Goal: Information Seeking & Learning: Learn about a topic

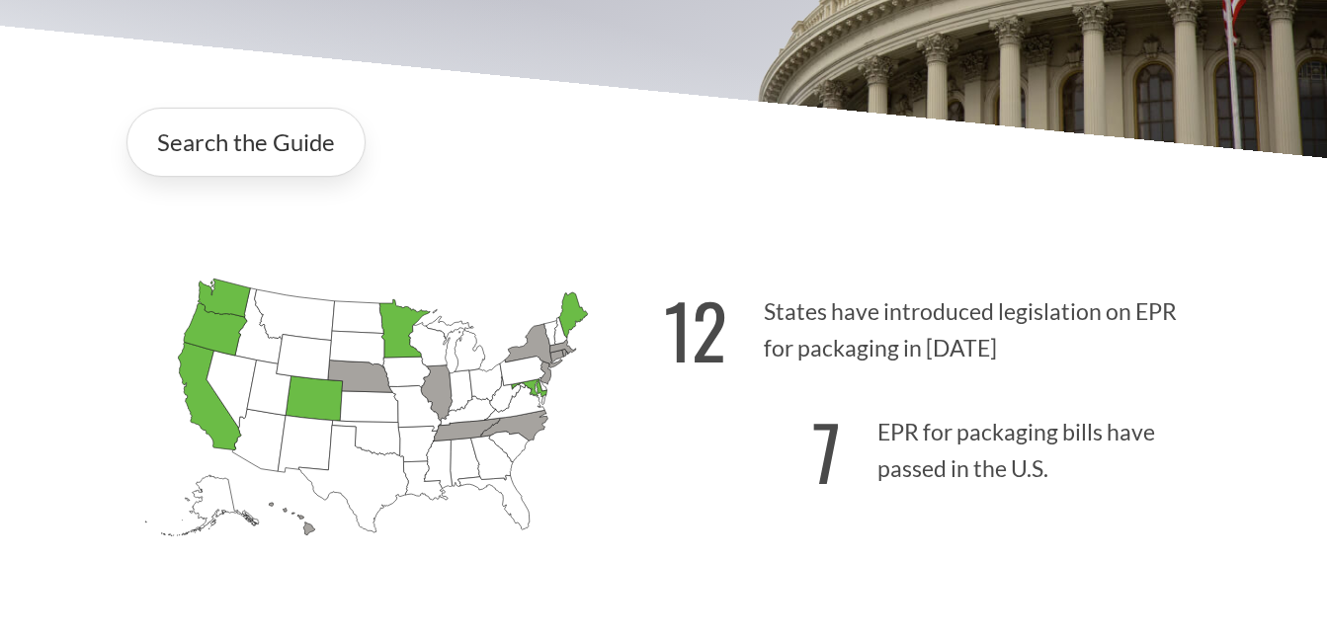
scroll to position [296, 0]
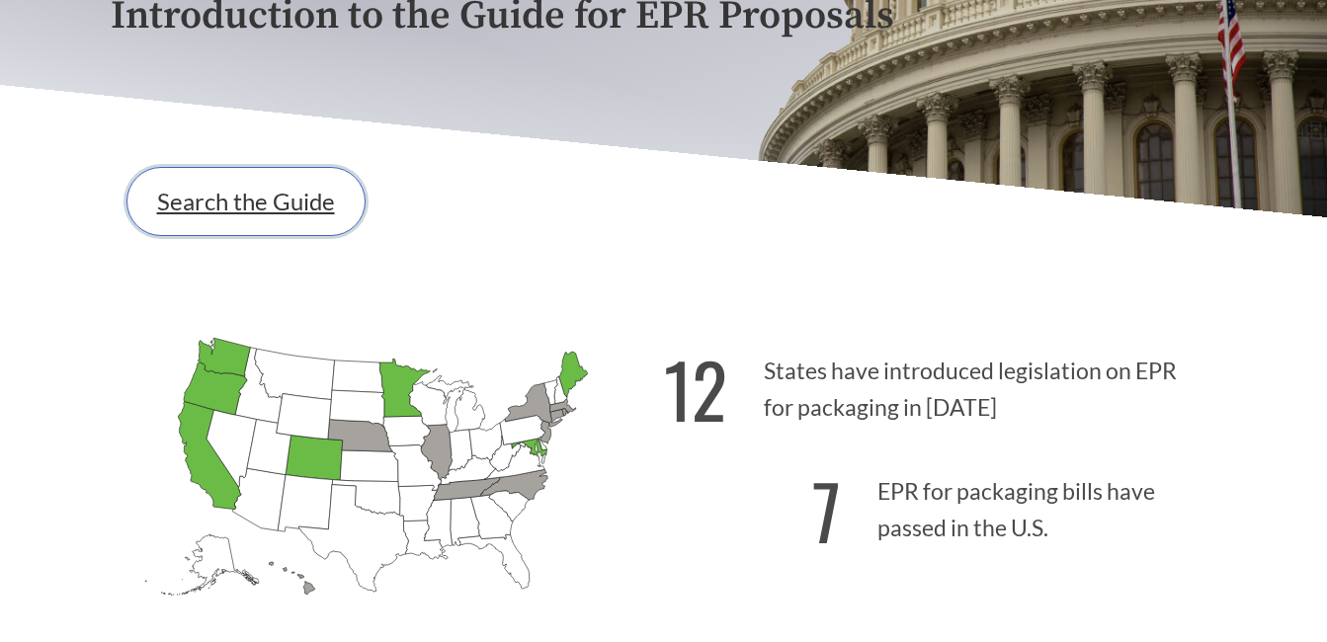
click at [302, 212] on link "Search the Guide" at bounding box center [245, 201] width 239 height 69
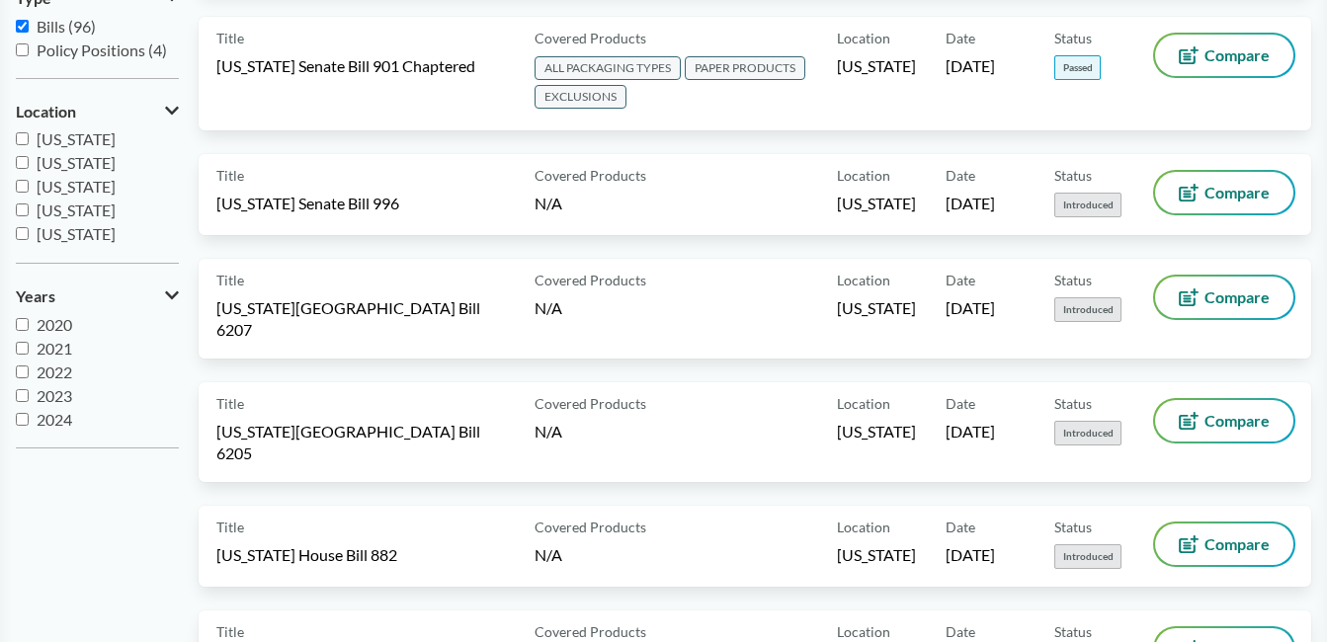
scroll to position [198, 0]
click at [20, 225] on input "[US_STATE]" at bounding box center [22, 226] width 13 height 13
checkbox input "true"
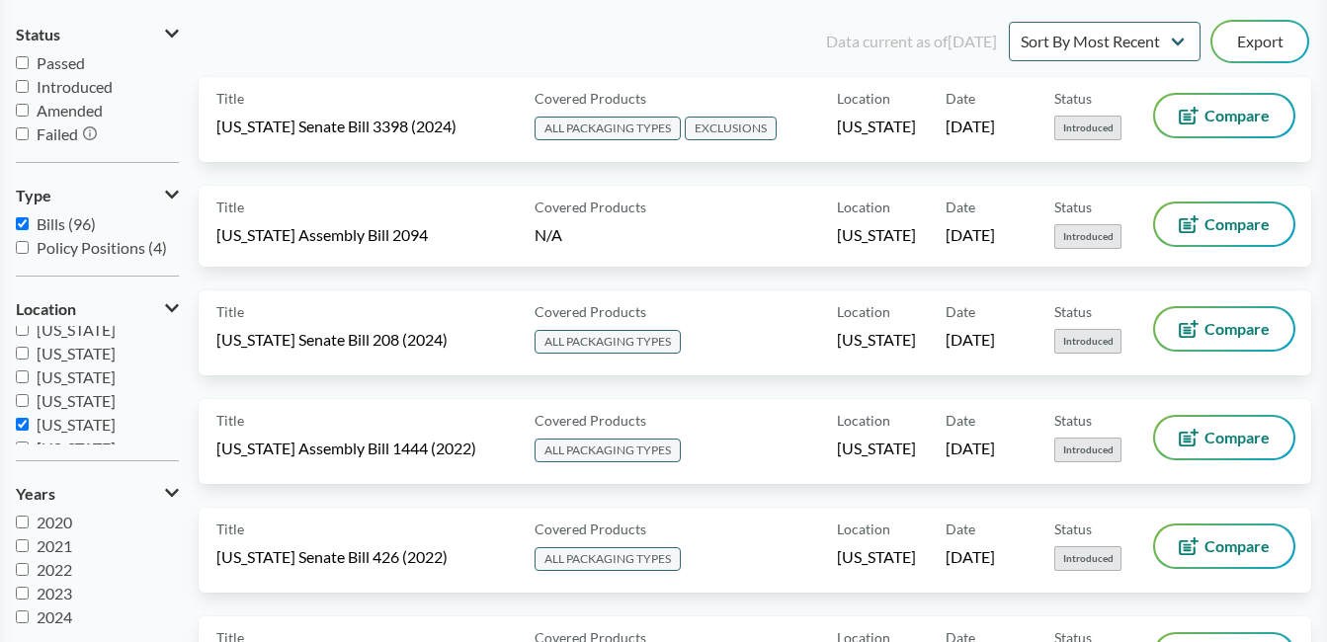
click at [23, 64] on input "Passed" at bounding box center [22, 62] width 13 height 13
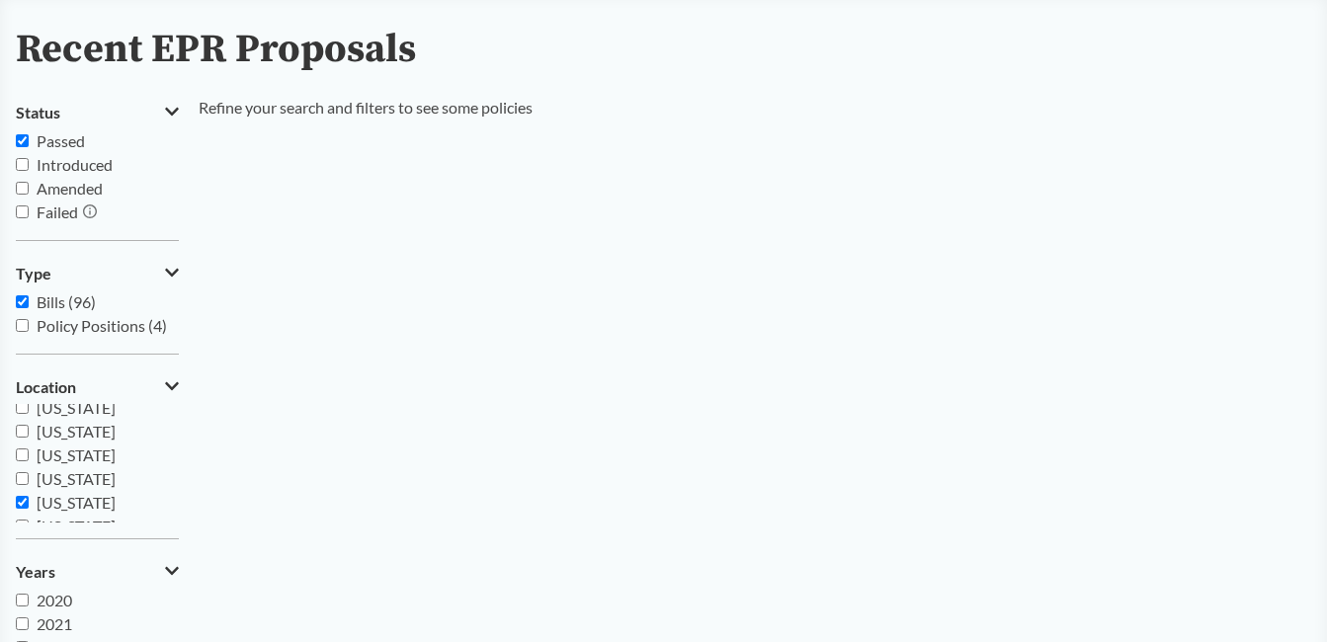
scroll to position [0, 0]
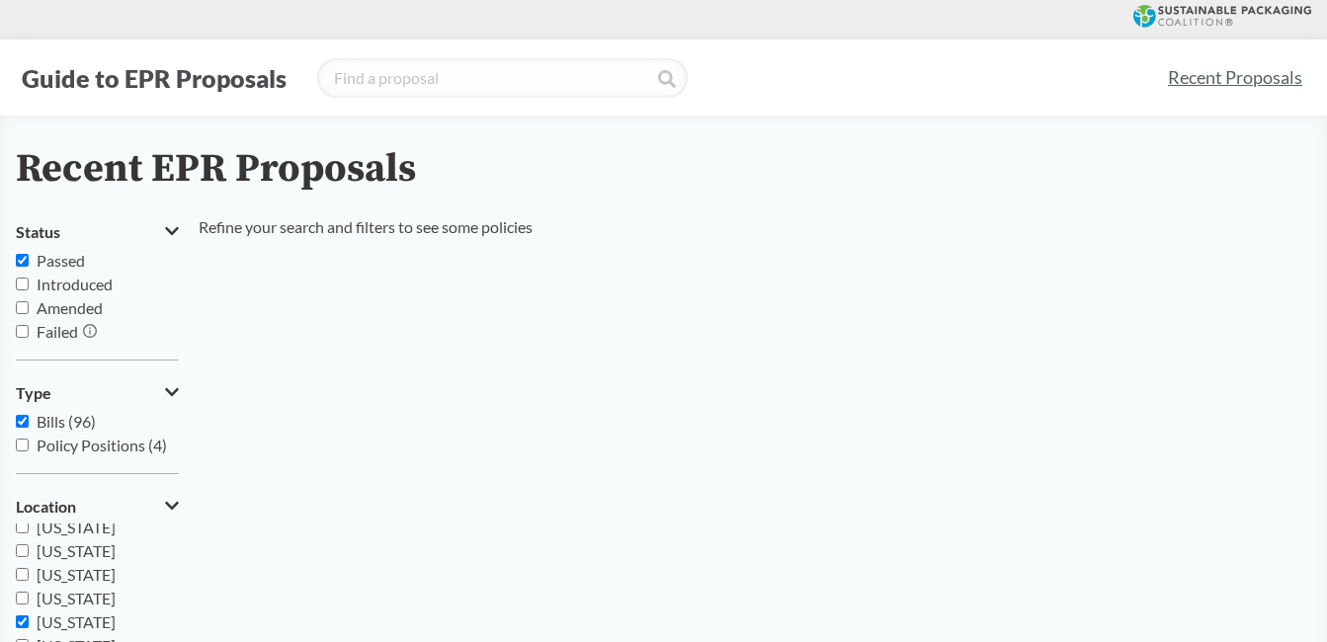
click at [22, 260] on input "Passed" at bounding box center [22, 260] width 13 height 13
checkbox input "false"
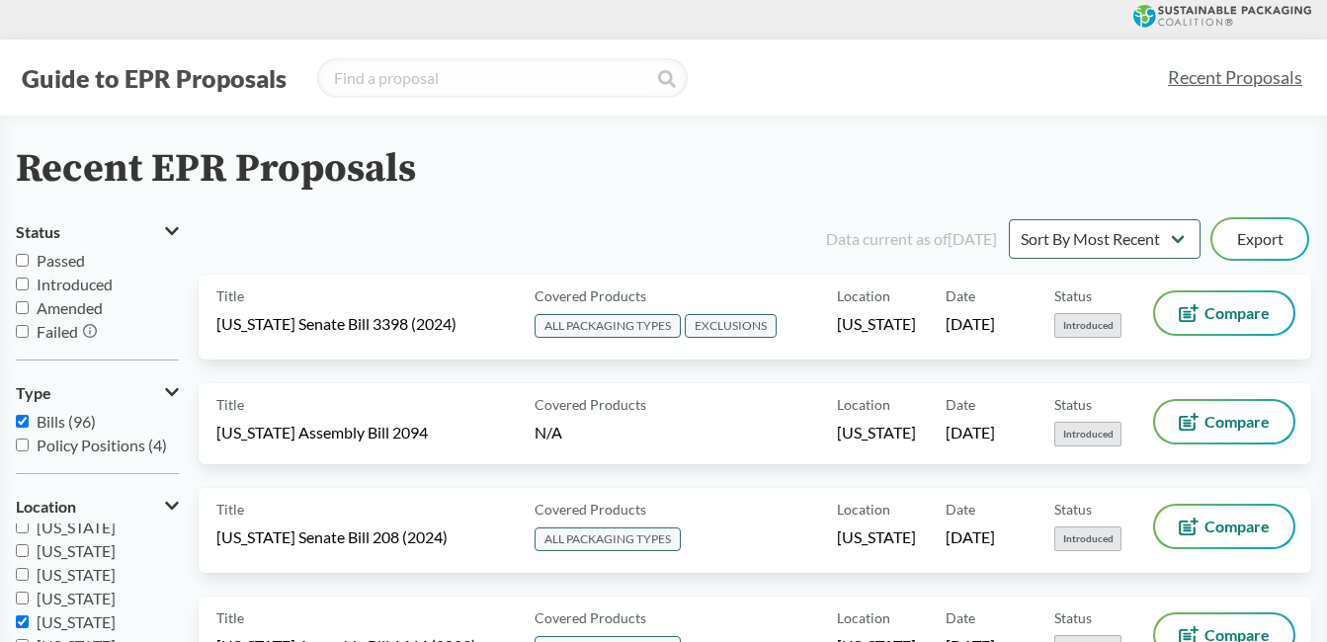
click at [22, 280] on input "Introduced" at bounding box center [22, 284] width 13 height 13
checkbox input "true"
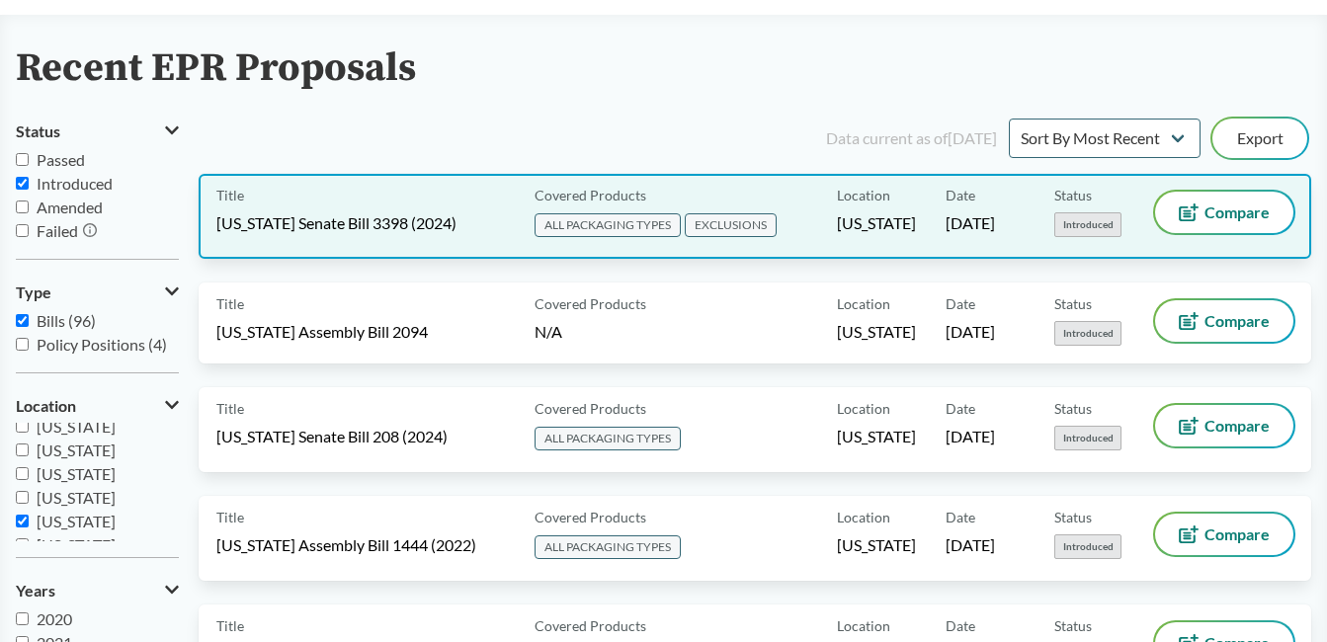
scroll to position [99, 0]
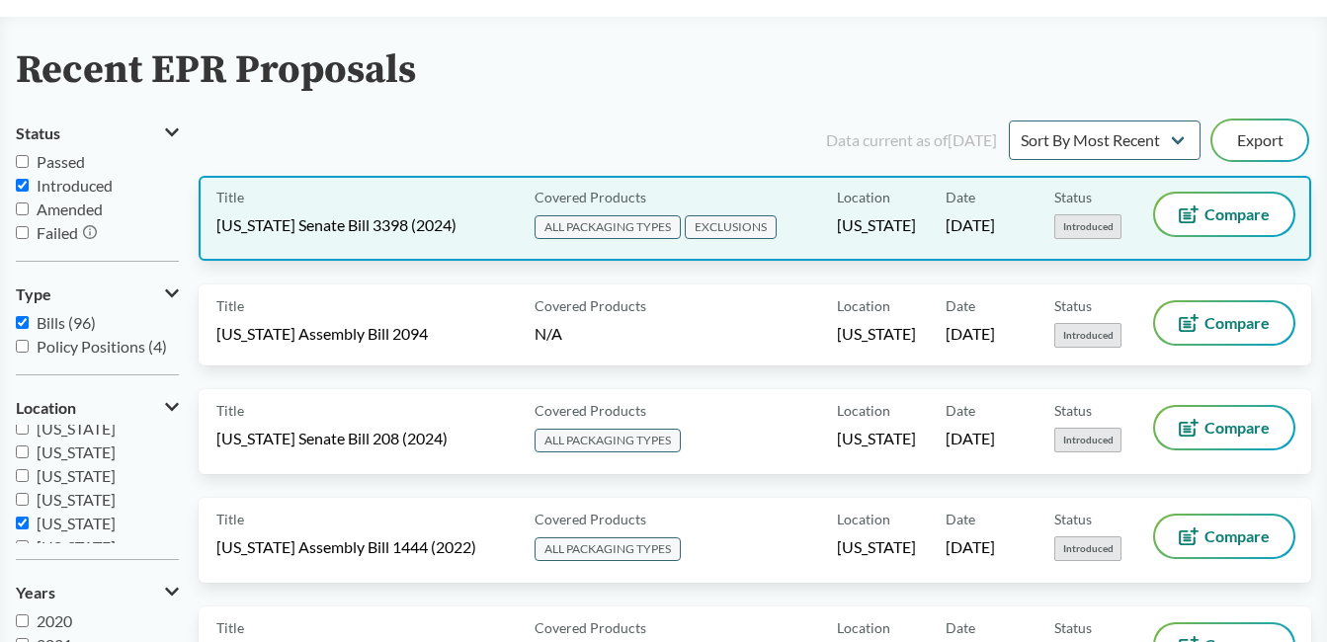
click at [414, 202] on div "Title [US_STATE] Senate Bill 3398 (2024)" at bounding box center [371, 218] width 310 height 49
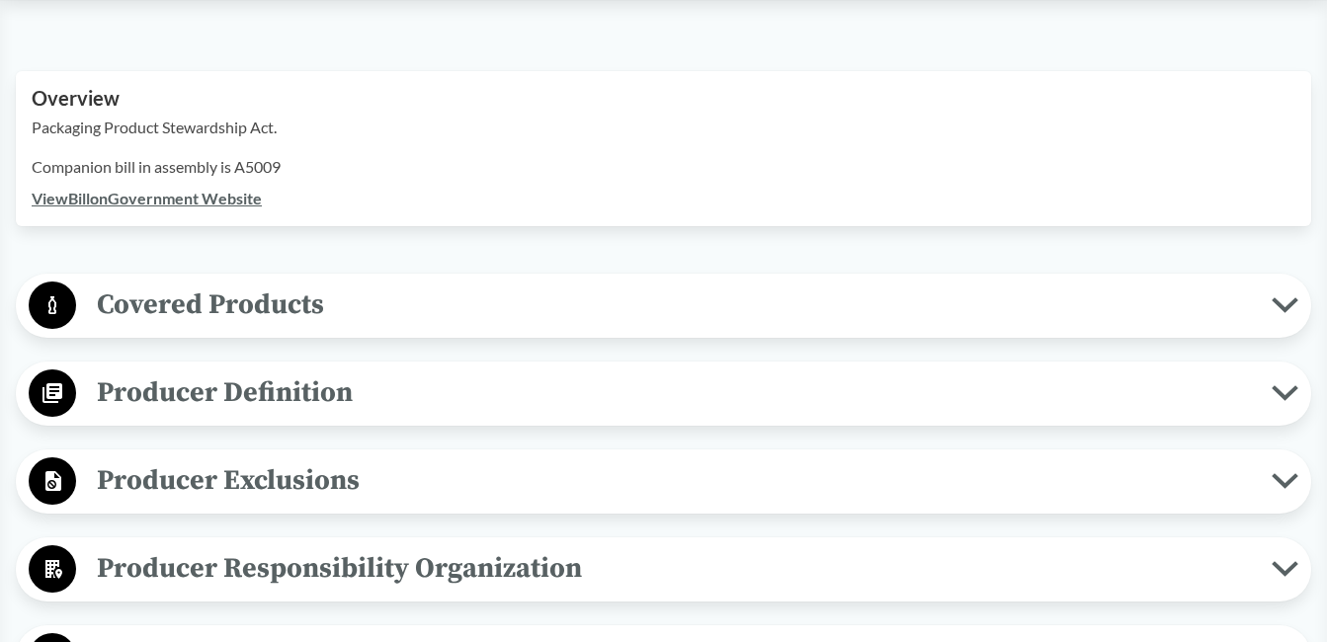
click at [564, 302] on span "Covered Products" at bounding box center [673, 305] width 1195 height 44
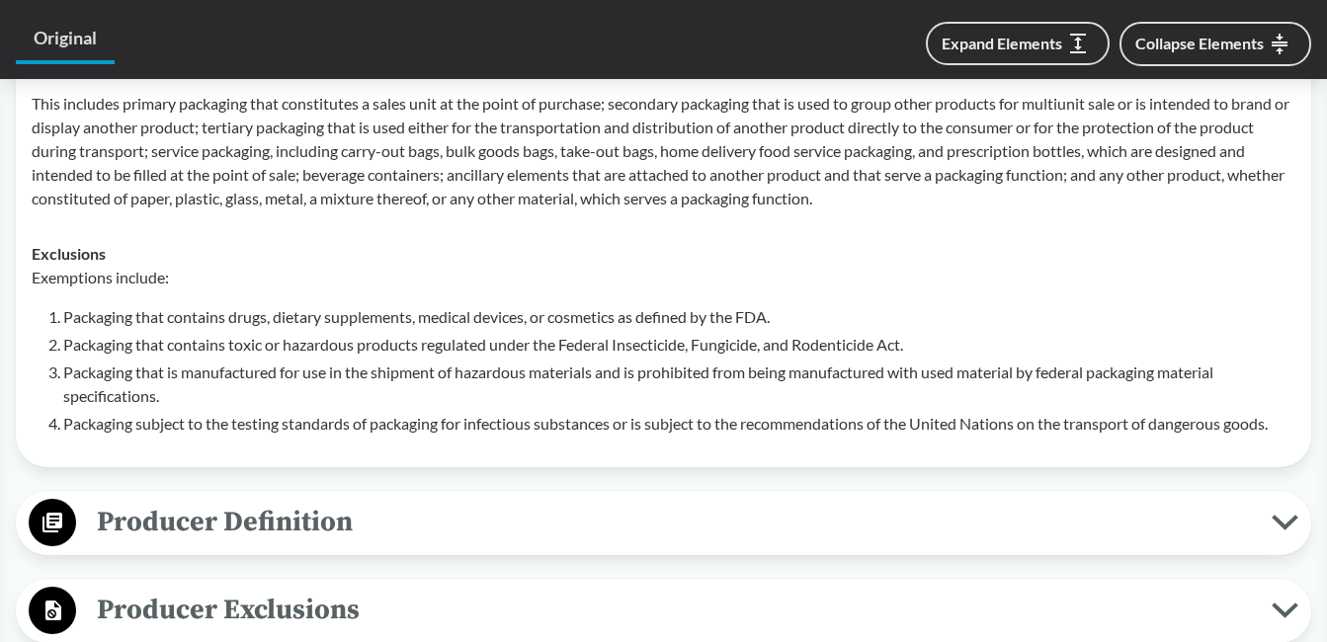
scroll to position [1186, 0]
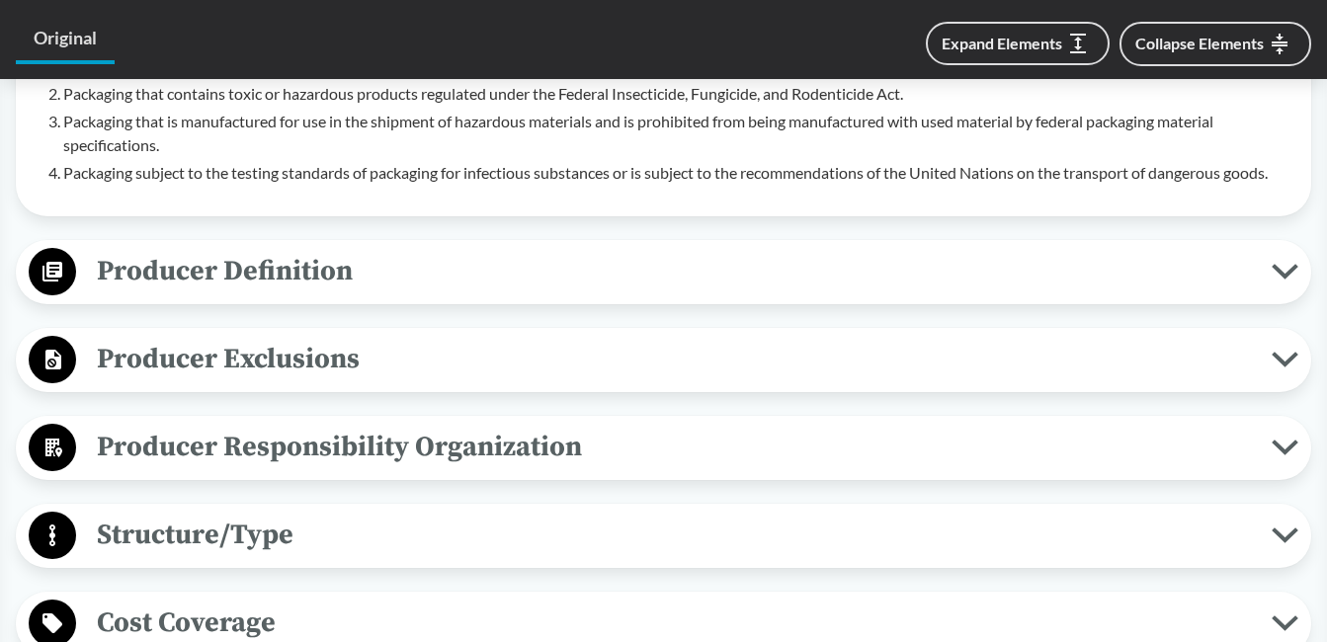
click at [583, 283] on span "Producer Definition" at bounding box center [673, 271] width 1195 height 44
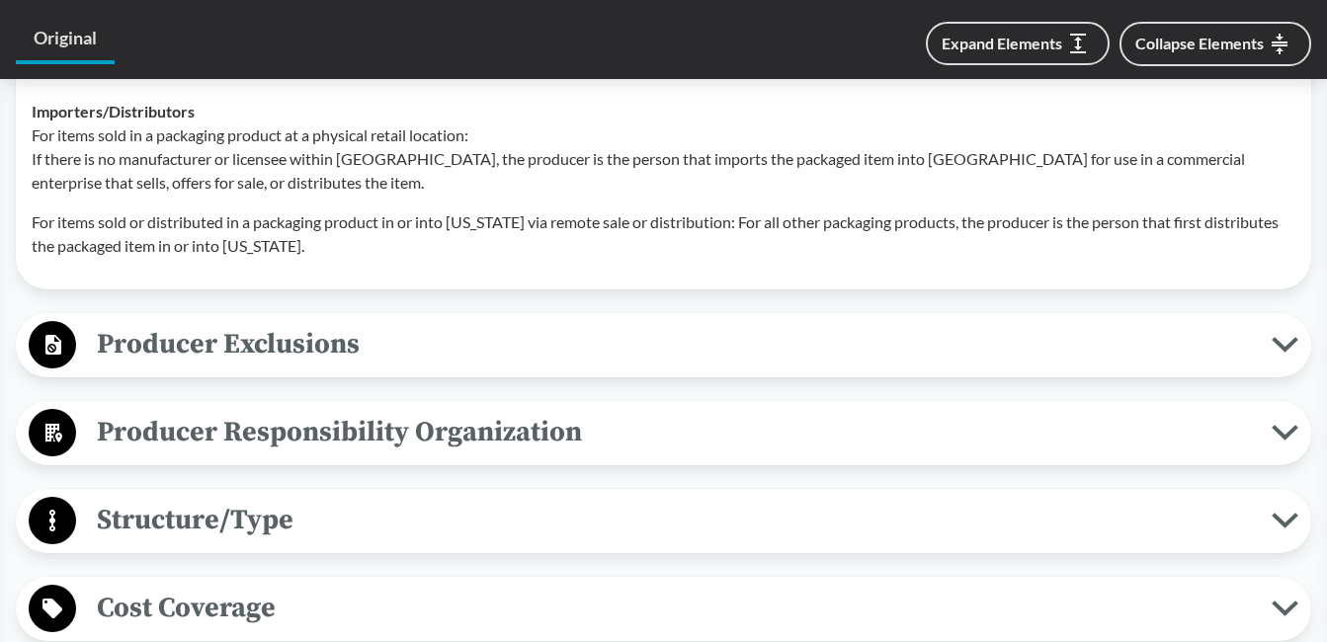
click at [519, 354] on span "Producer Exclusions" at bounding box center [673, 344] width 1195 height 44
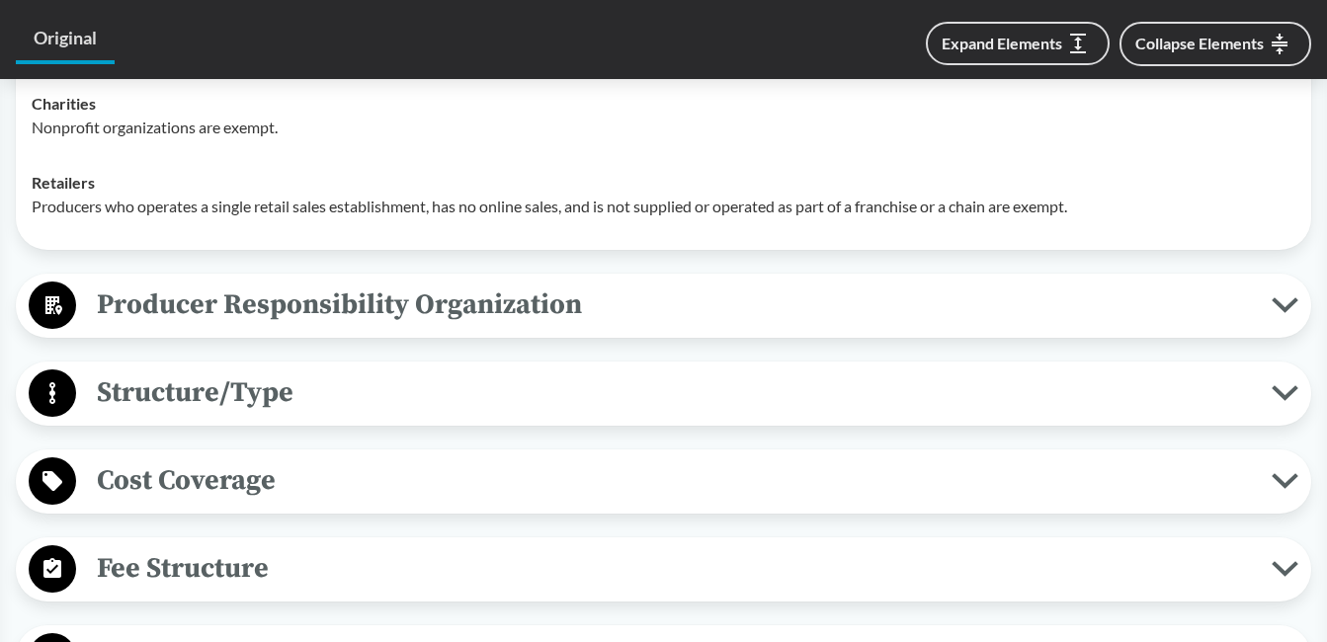
scroll to position [2569, 0]
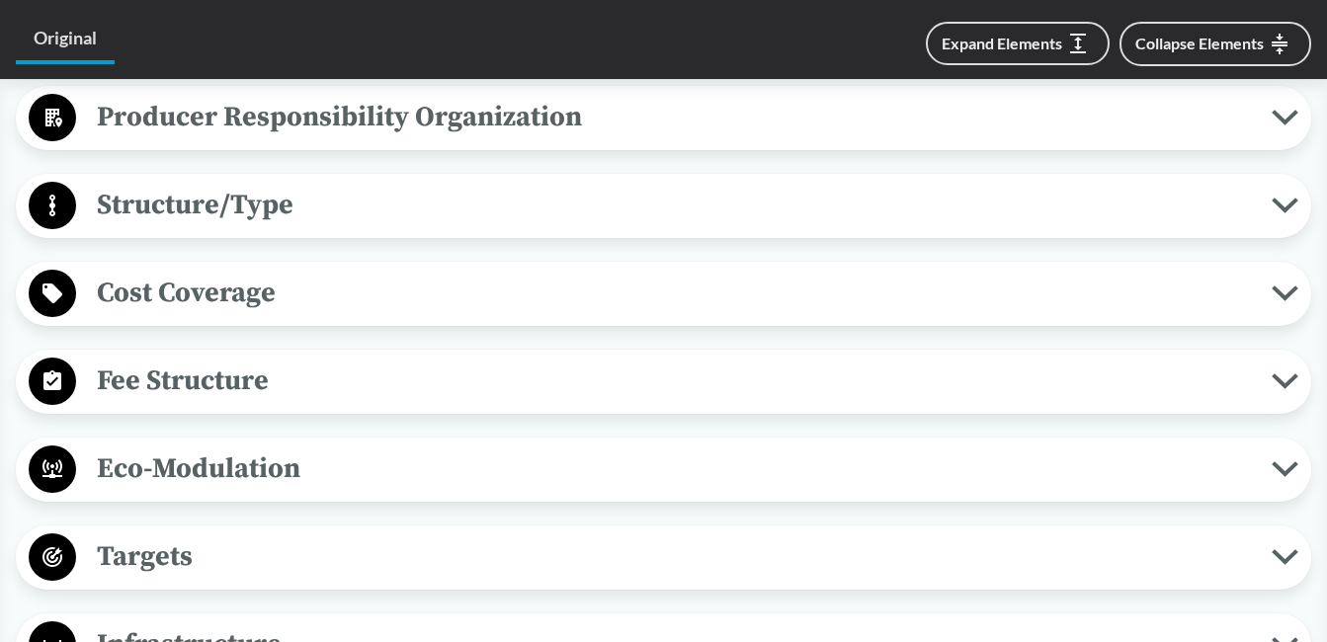
click at [498, 292] on span "Cost Coverage" at bounding box center [673, 293] width 1195 height 44
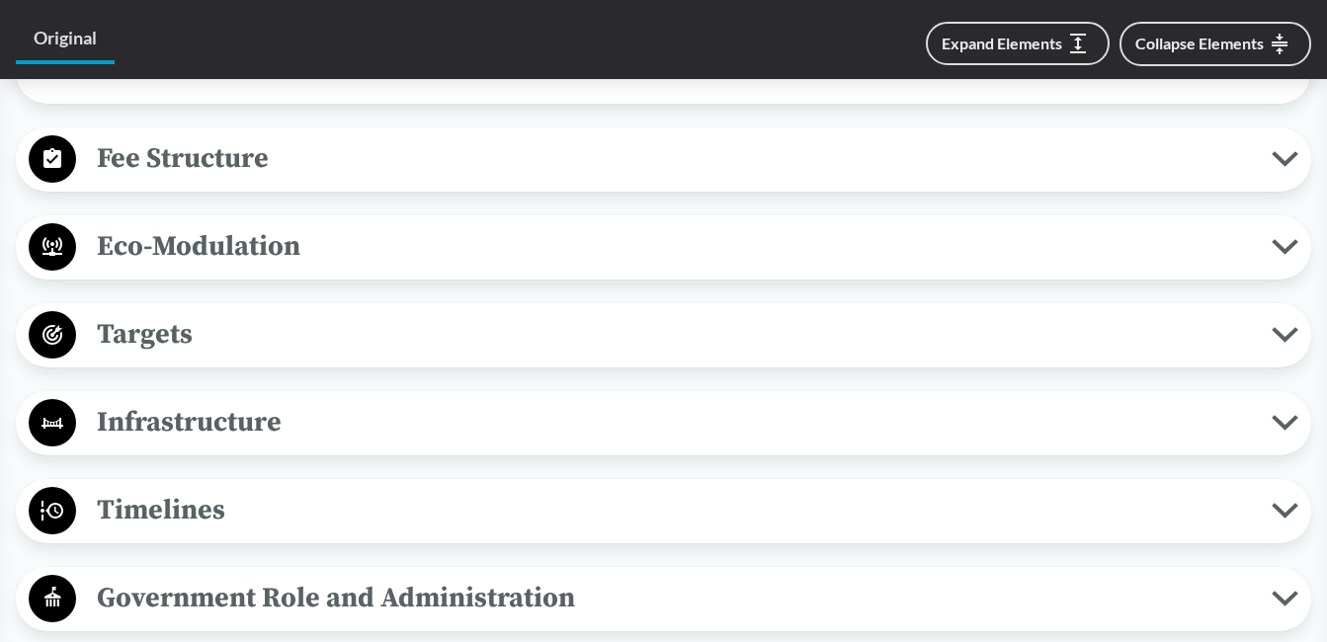
scroll to position [3063, 0]
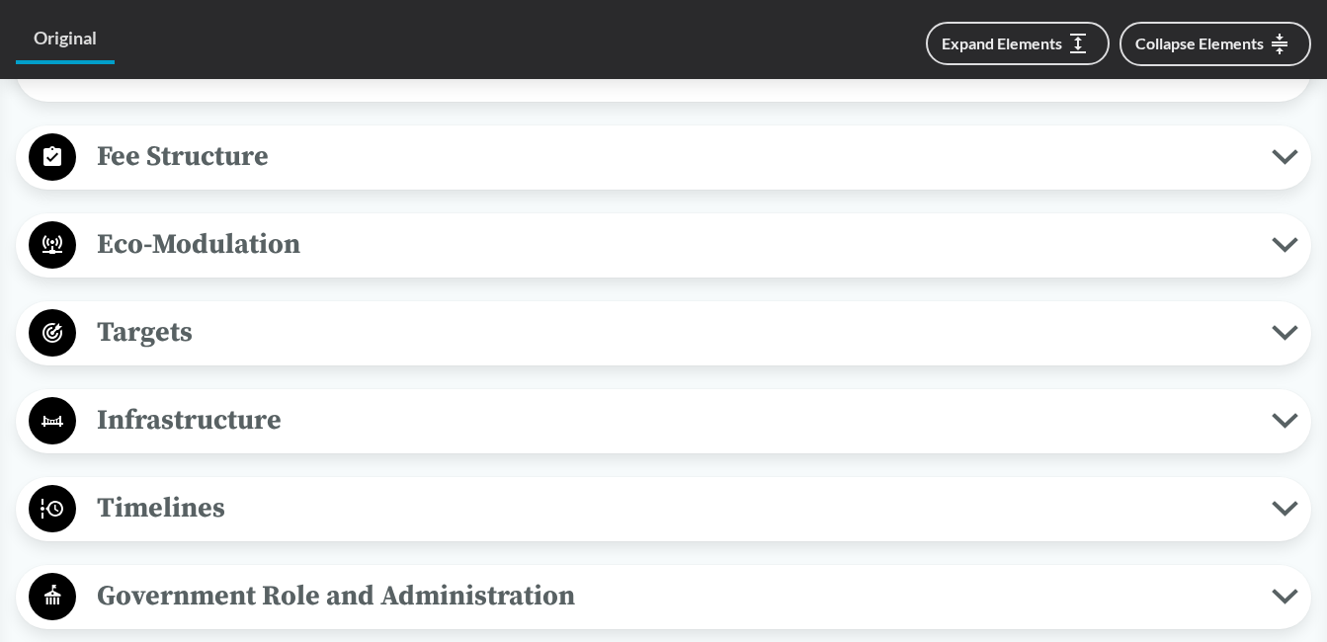
click at [497, 254] on span "Eco-Modulation" at bounding box center [673, 244] width 1195 height 44
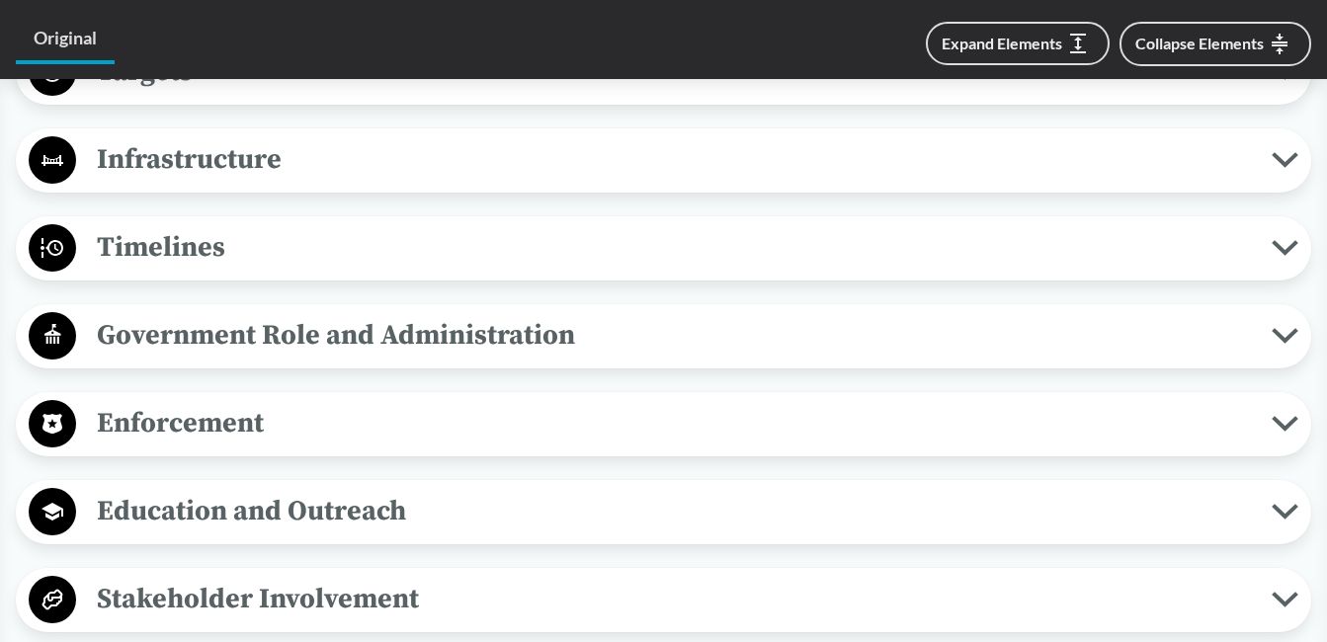
scroll to position [3754, 0]
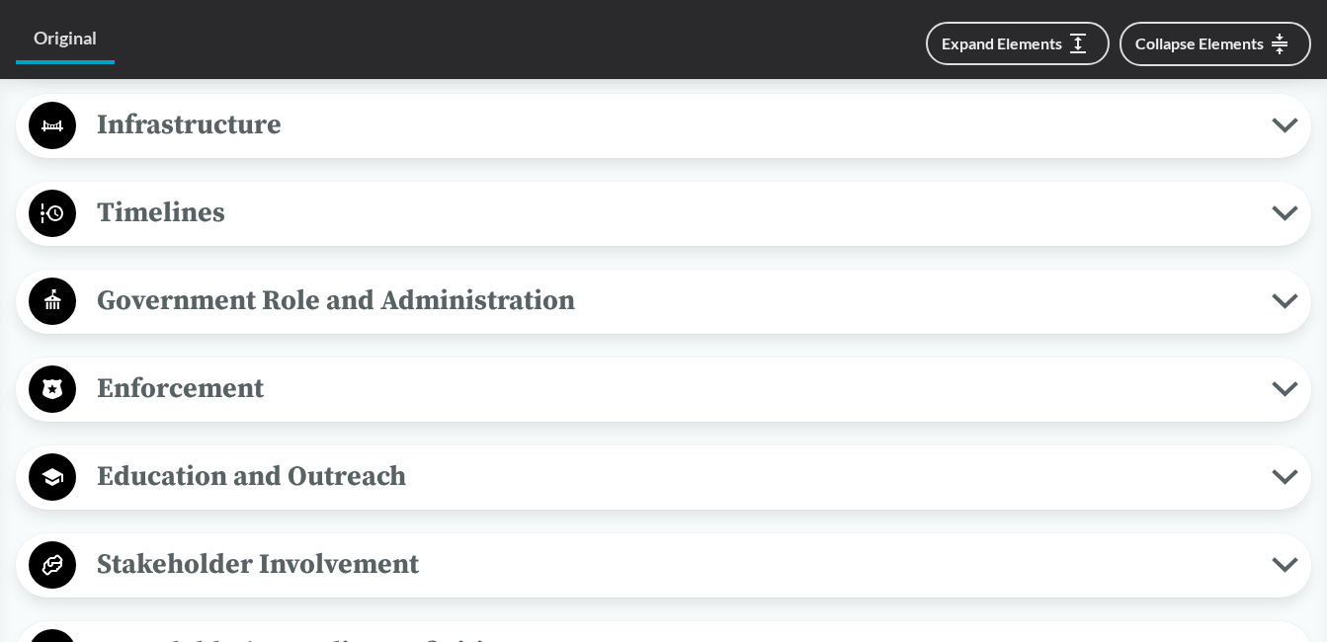
click at [508, 235] on span "Timelines" at bounding box center [673, 213] width 1195 height 44
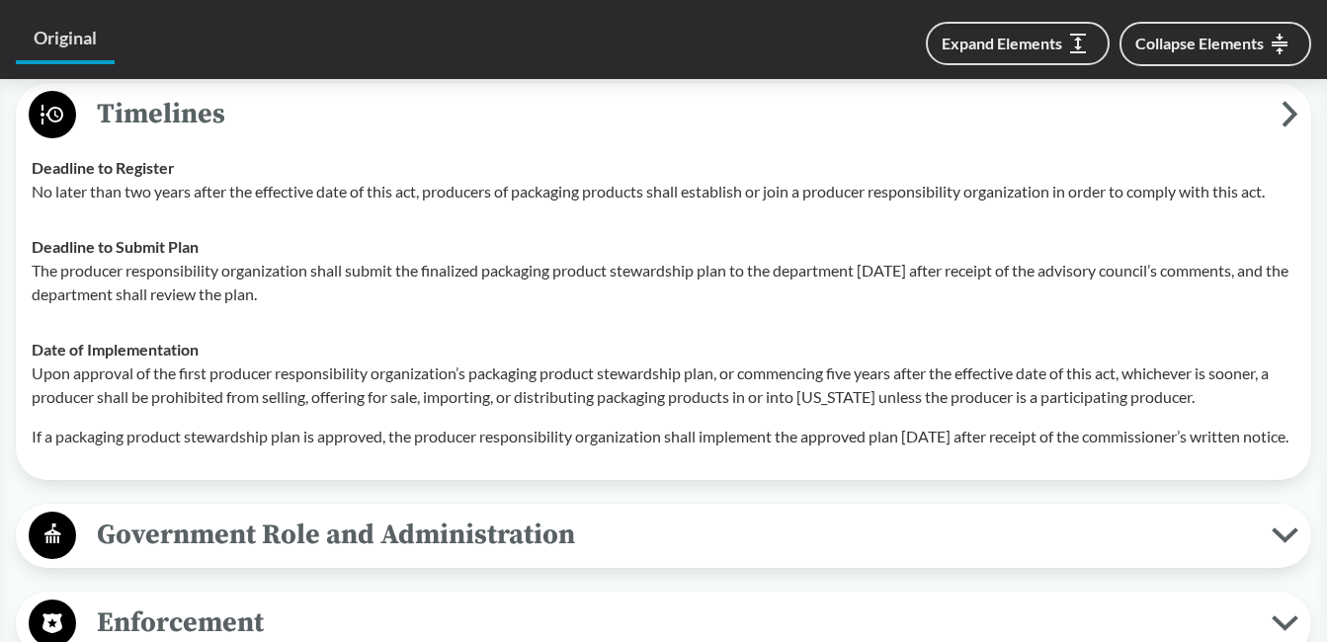
scroll to position [4150, 0]
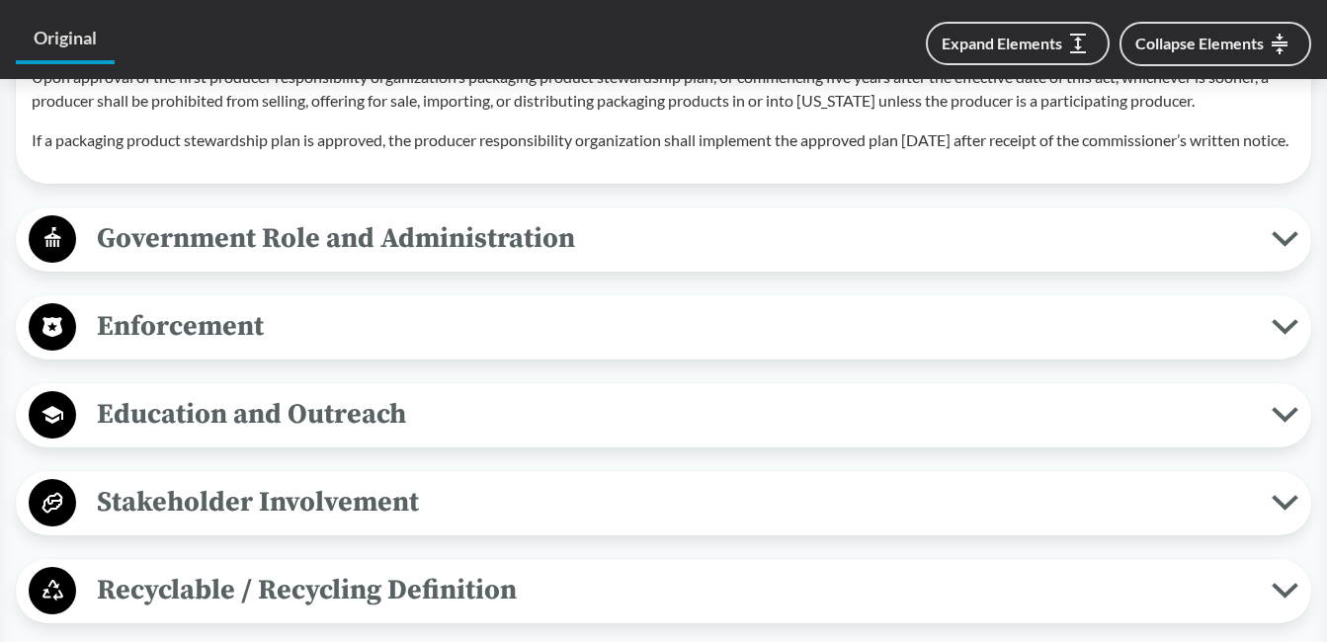
click at [520, 261] on span "Government Role and Administration" at bounding box center [673, 238] width 1195 height 44
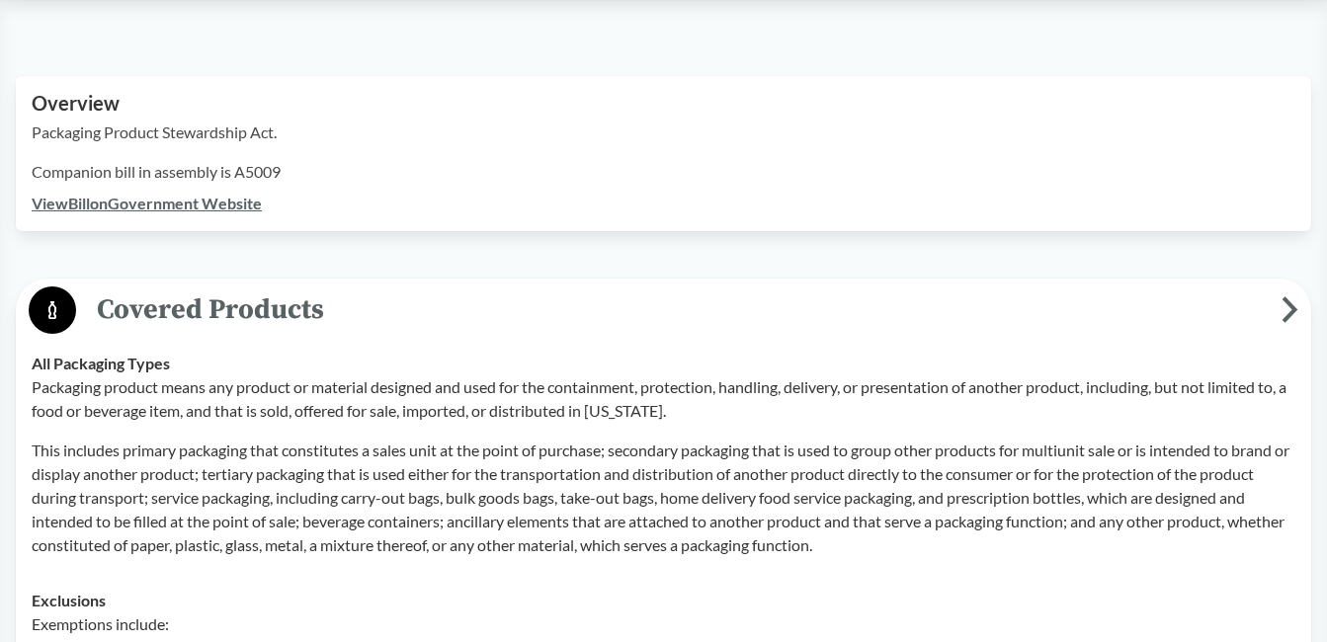
scroll to position [494, 0]
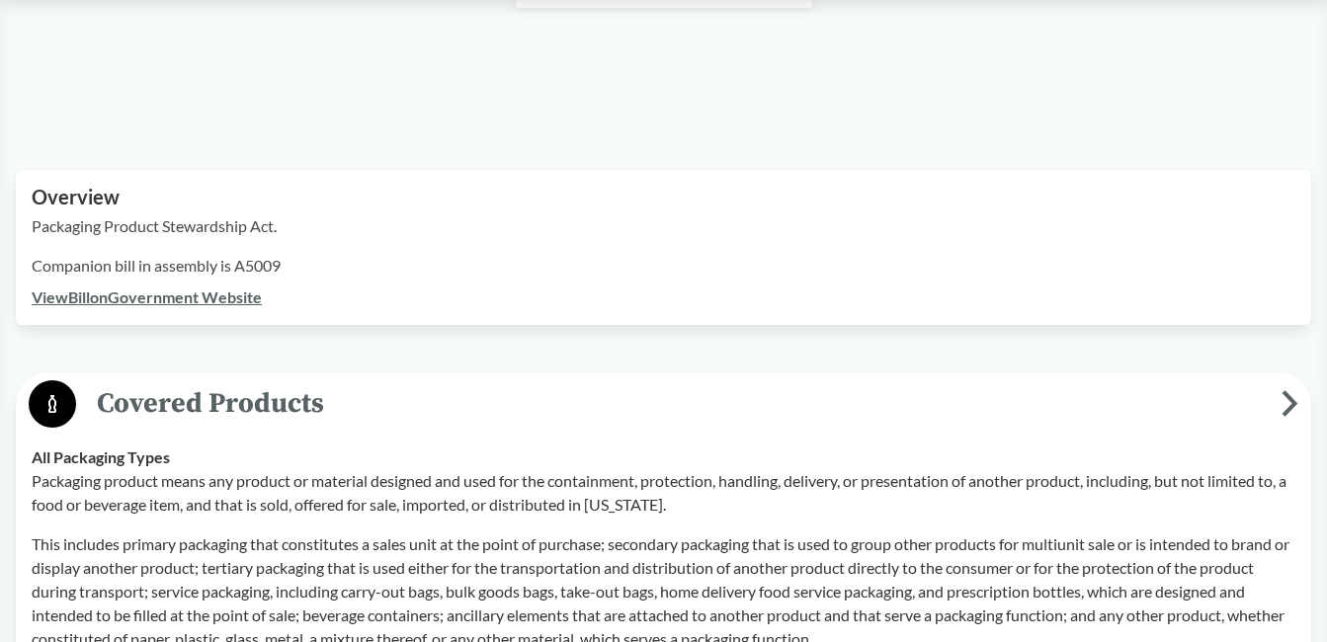
click at [142, 299] on link "View Bill on Government Website" at bounding box center [147, 297] width 230 height 19
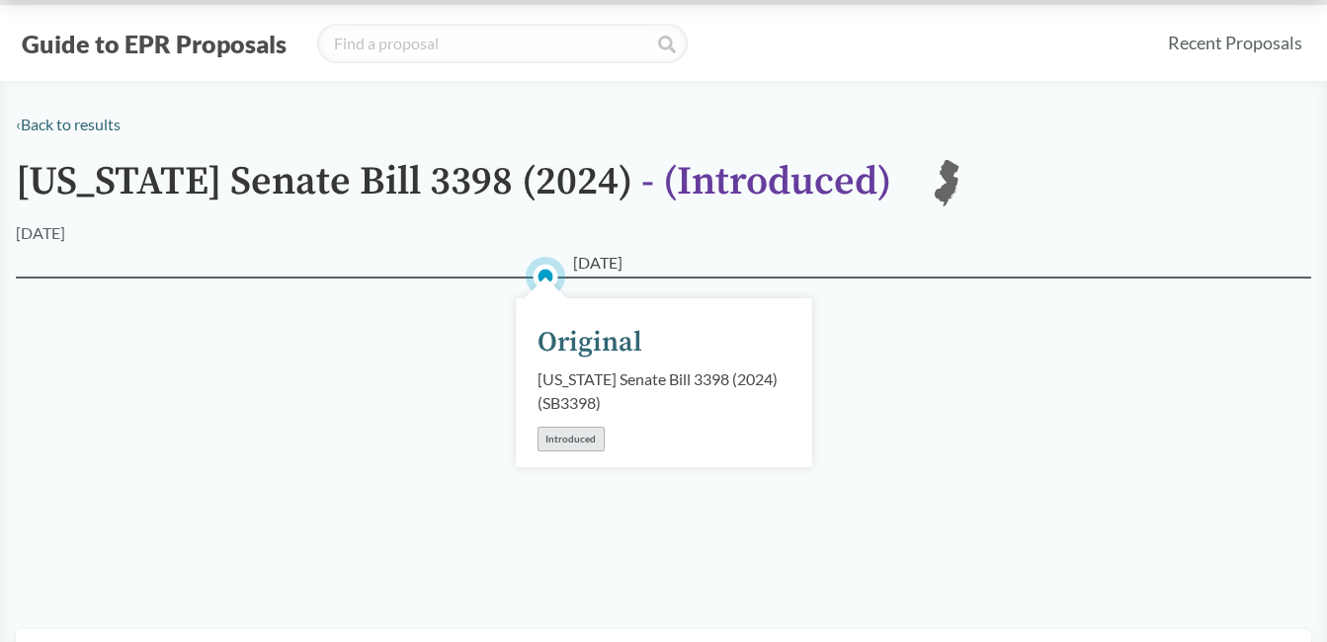
scroll to position [0, 0]
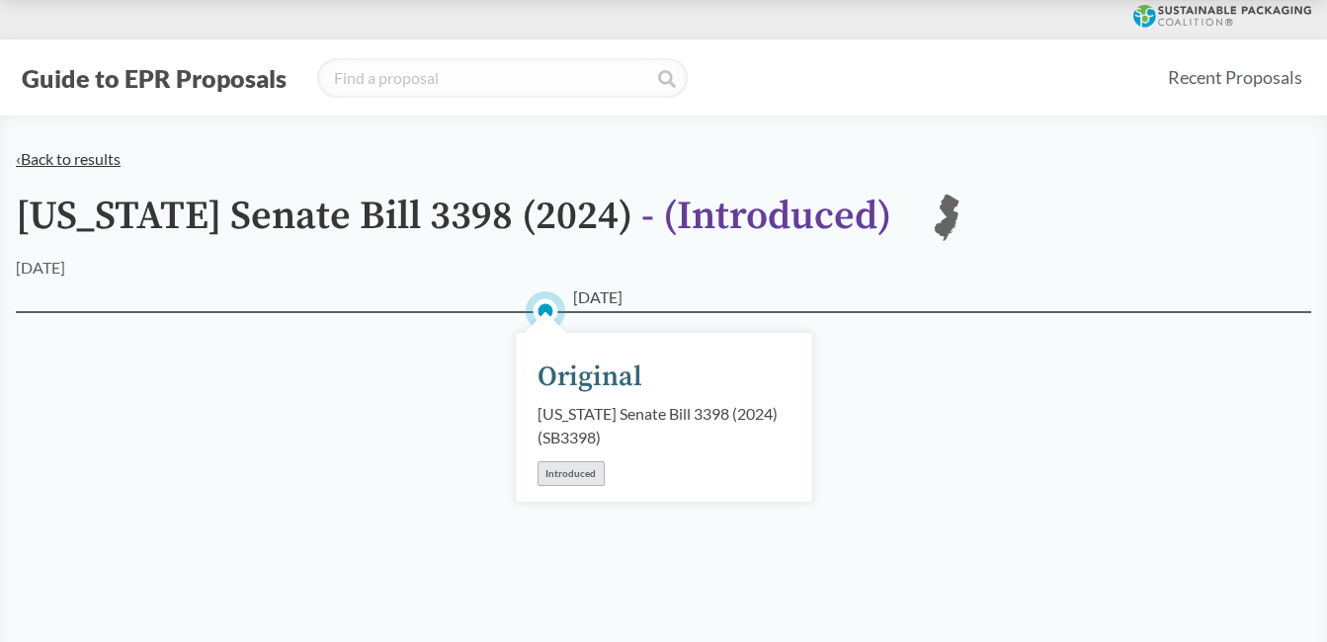
click at [68, 158] on link "‹ Back to results" at bounding box center [68, 158] width 105 height 19
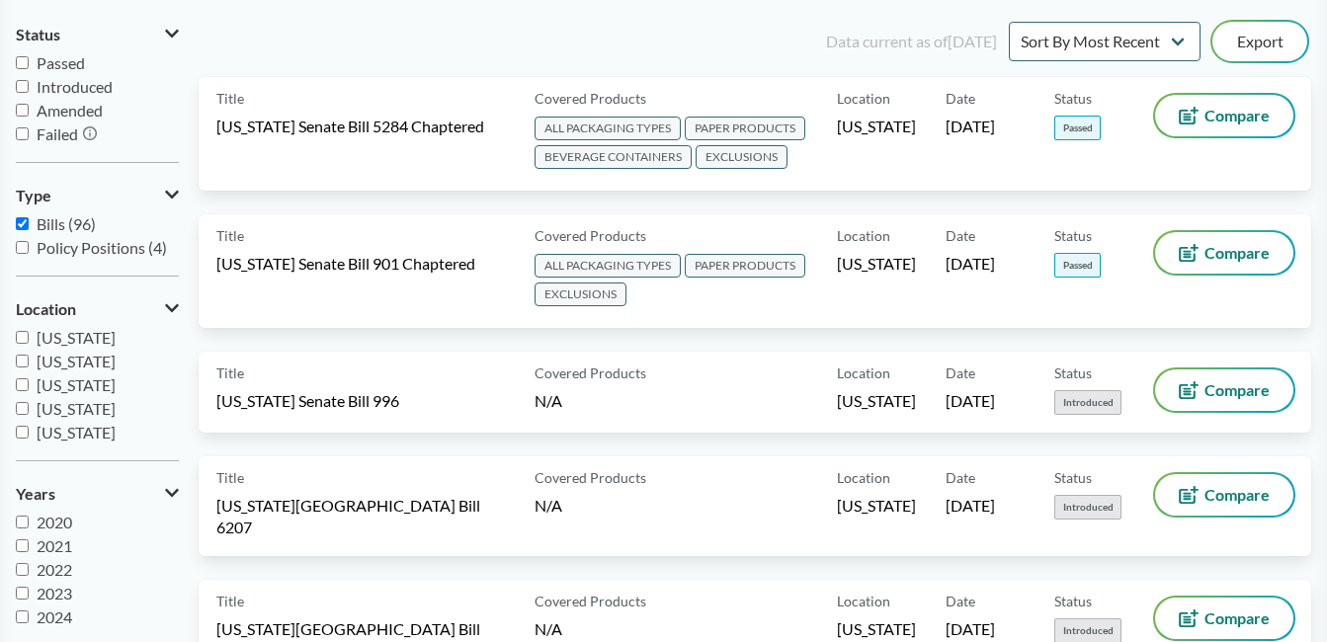
click at [22, 54] on label "Passed" at bounding box center [97, 63] width 163 height 24
click at [22, 56] on input "Passed" at bounding box center [22, 62] width 13 height 13
checkbox input "true"
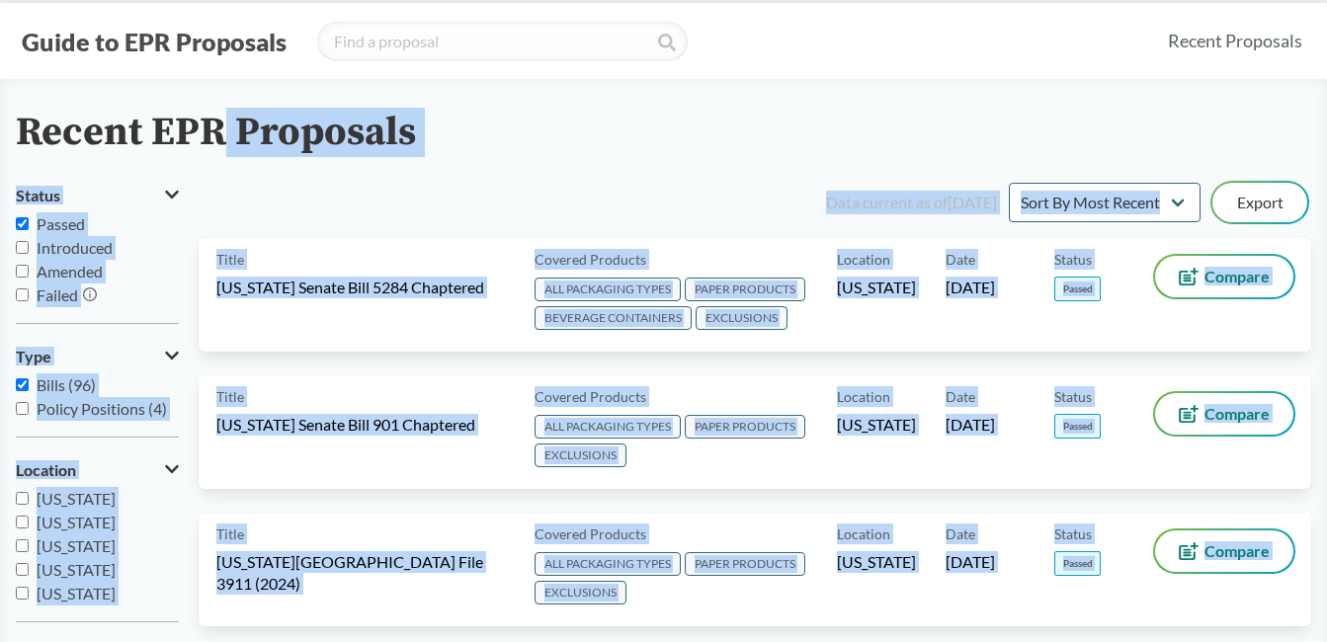
scroll to position [26, 0]
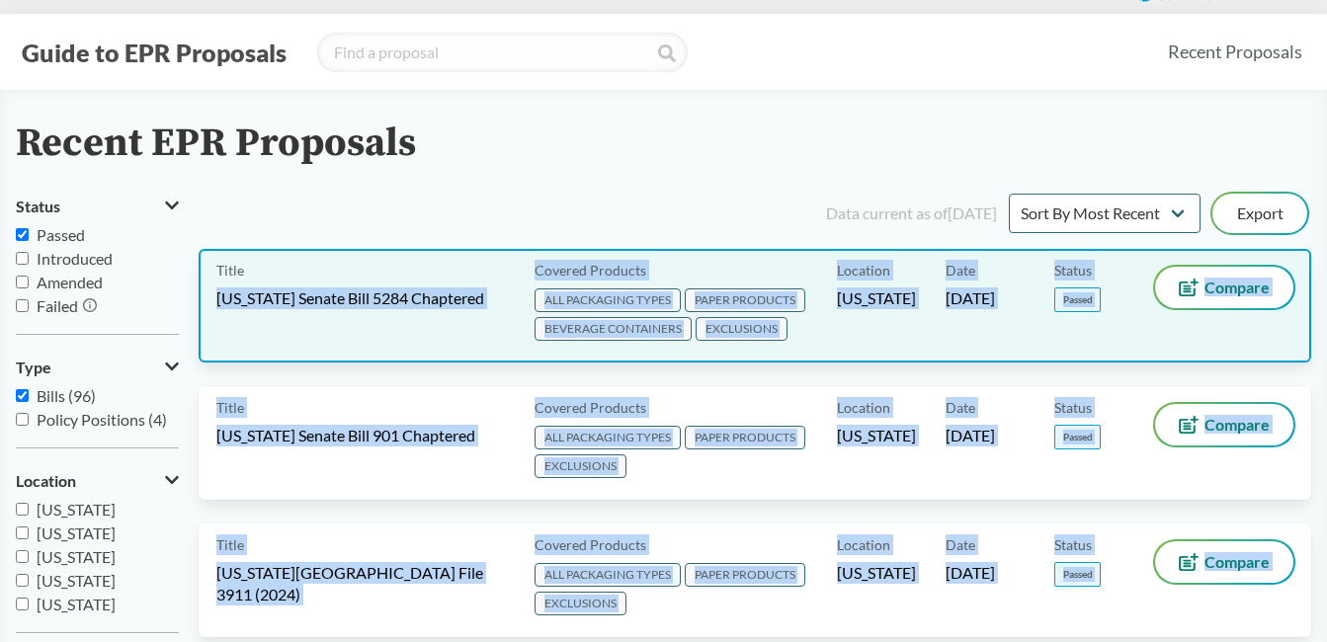
drag, startPoint x: 330, startPoint y: 271, endPoint x: 211, endPoint y: 290, distance: 120.2
copy div "[US_STATE] Senate Bill 5284 Chaptered Covered Products ALL PACKAGING TYPES PAPE…"
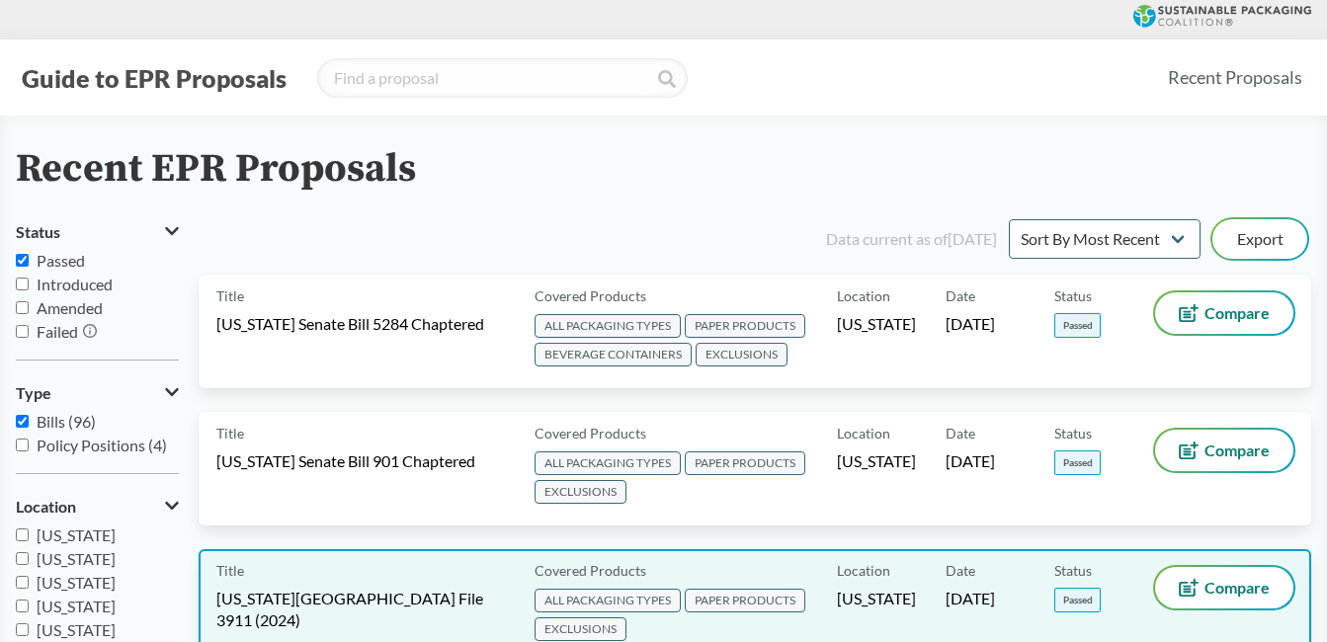
scroll to position [395, 0]
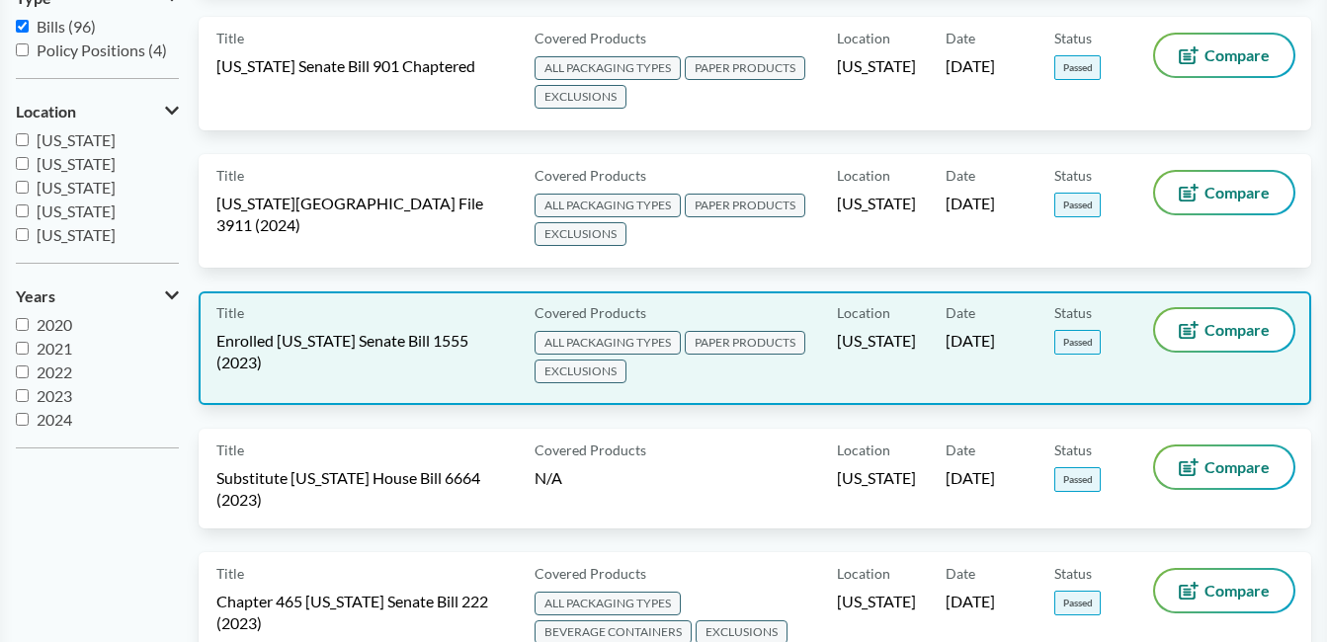
click at [415, 361] on div "Title Enrolled [US_STATE] Senate Bill 1555 (2023)" at bounding box center [371, 348] width 310 height 78
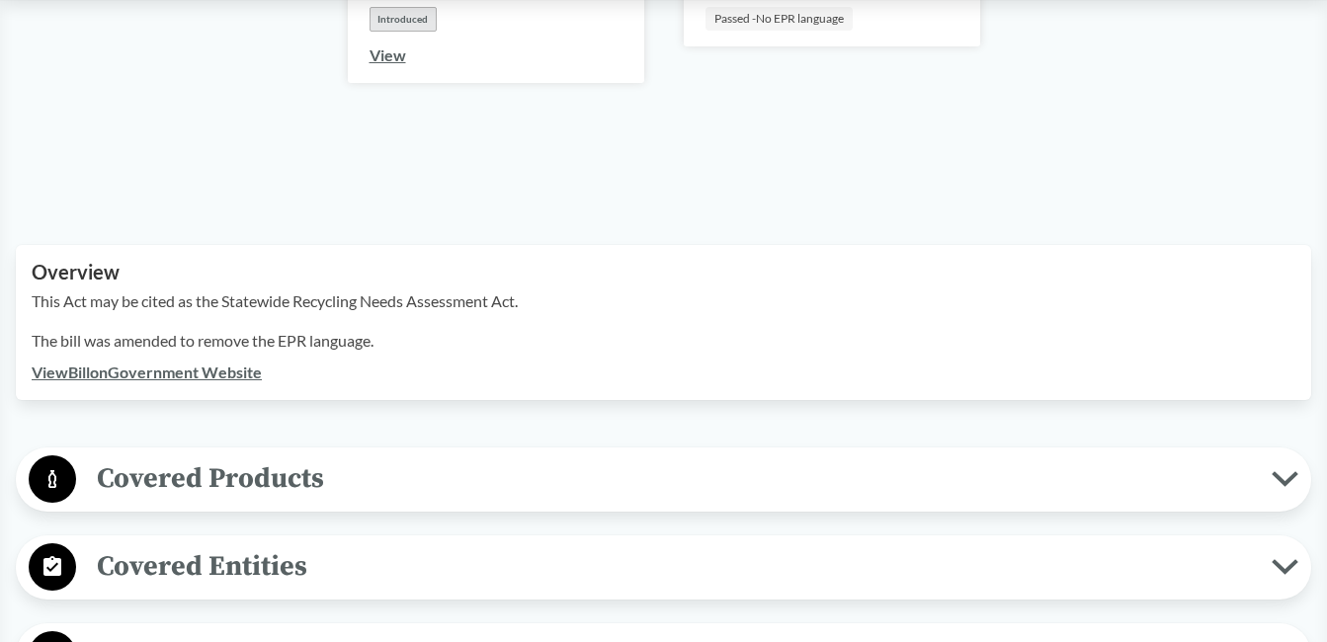
scroll to position [593, 0]
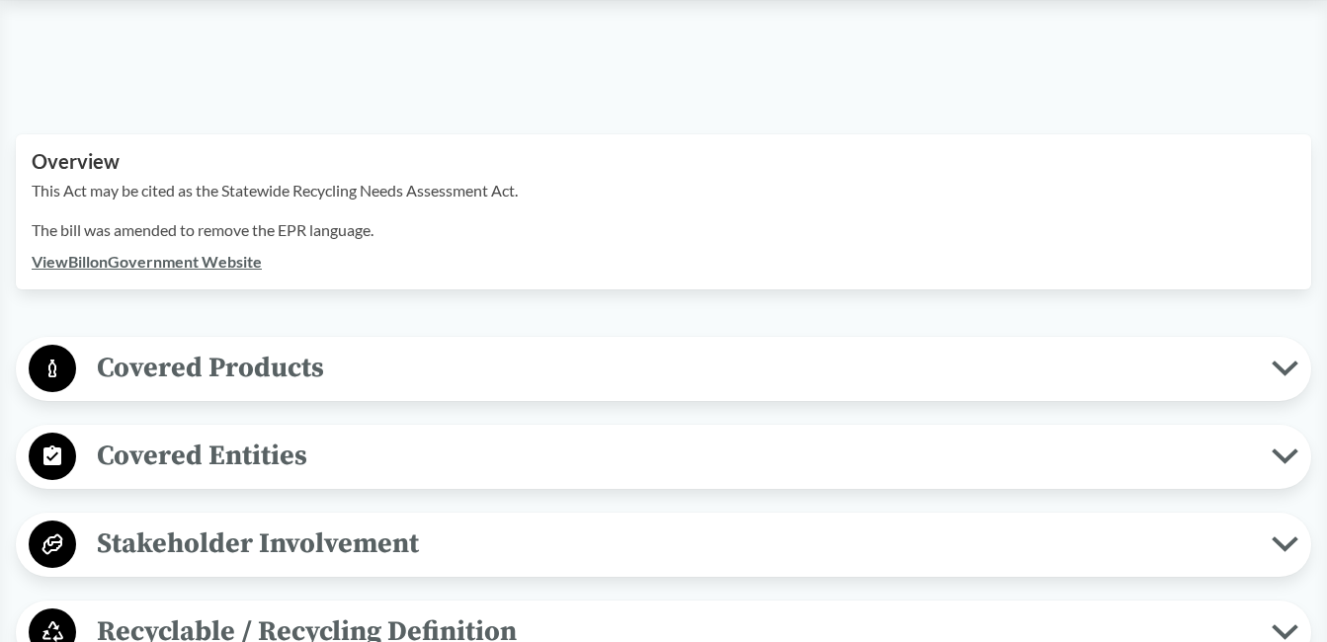
click at [403, 346] on span "Covered Products" at bounding box center [673, 368] width 1195 height 44
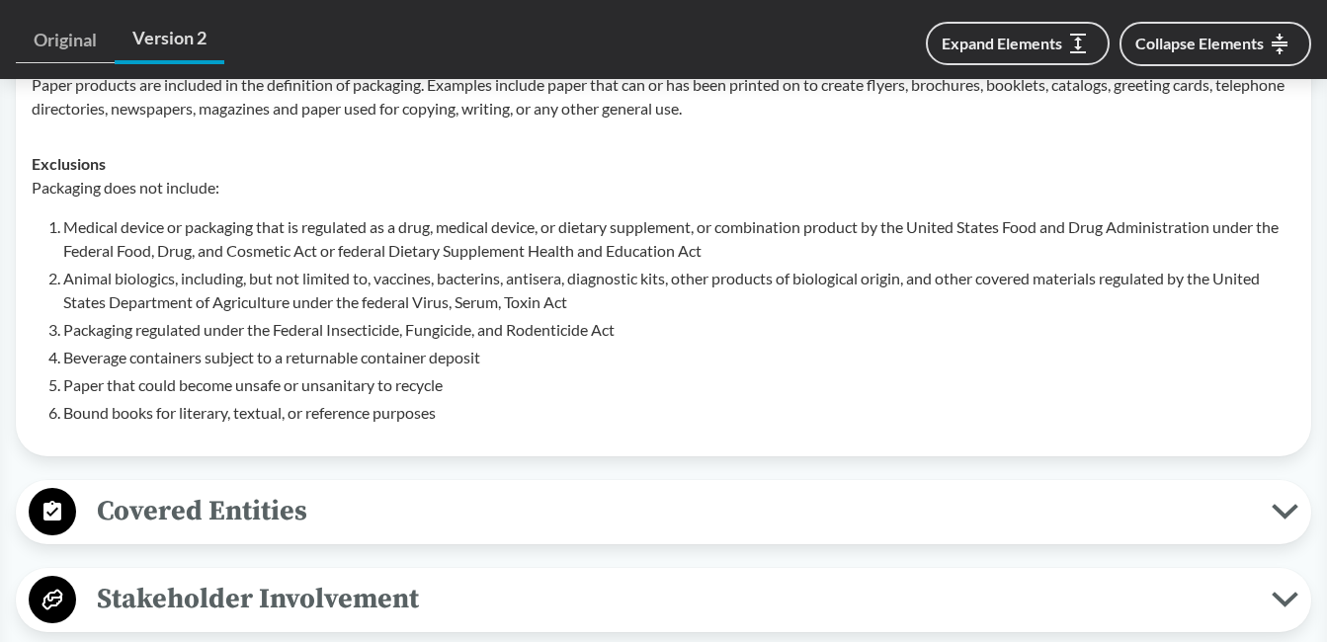
scroll to position [1186, 0]
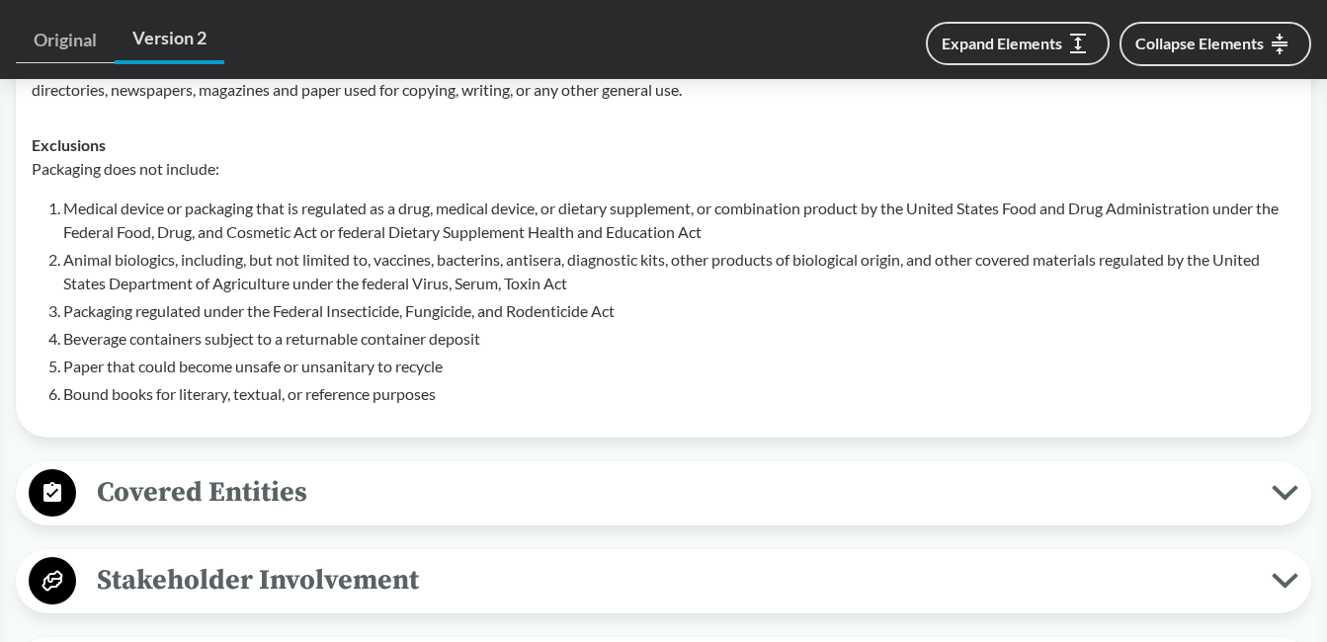
click at [478, 470] on span "Covered Entities" at bounding box center [673, 492] width 1195 height 44
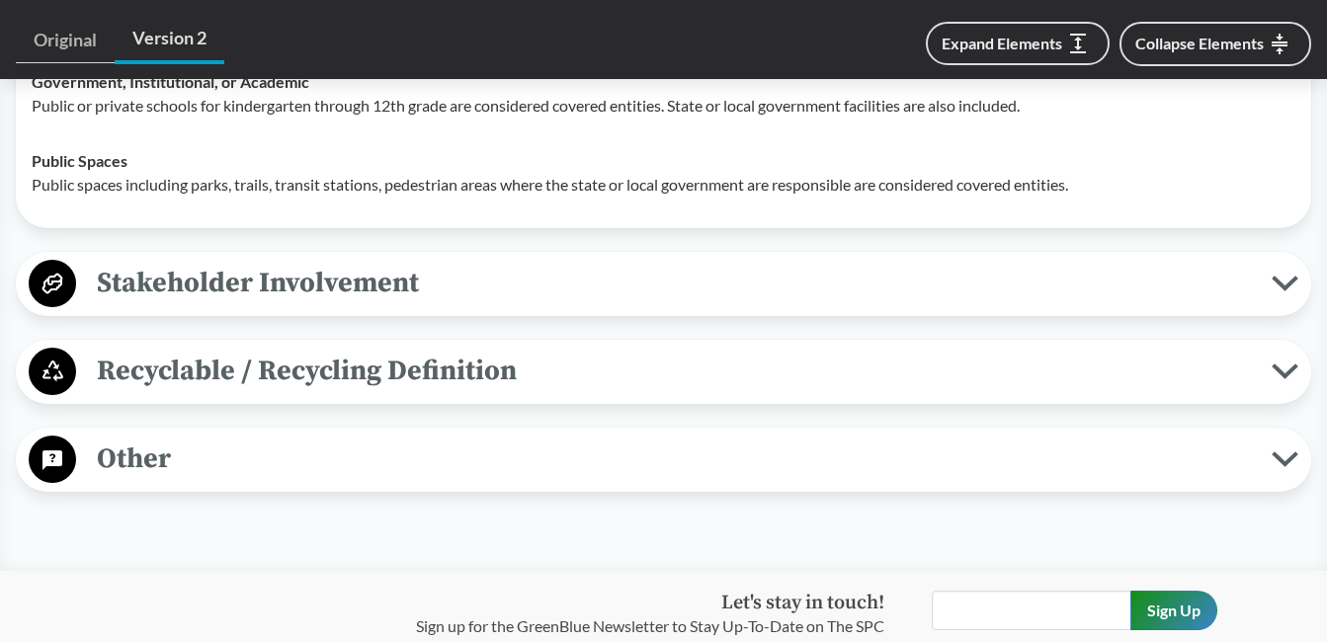
scroll to position [1778, 0]
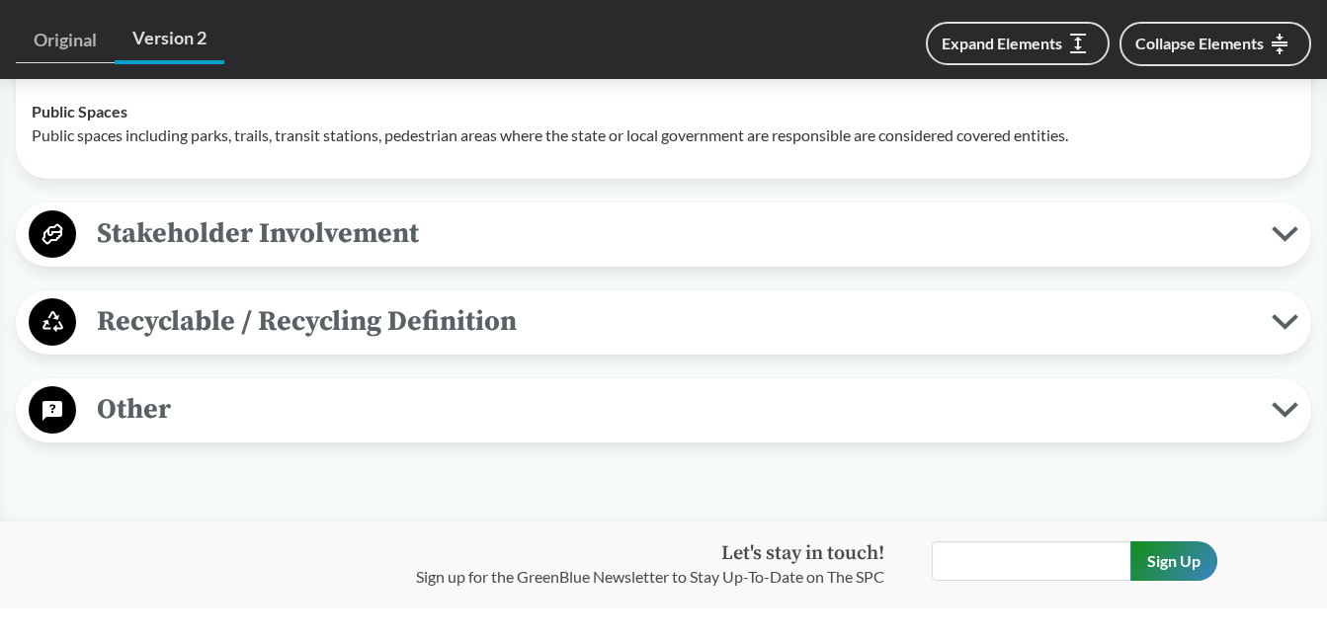
click at [457, 299] on span "Recyclable / Recycling Definition" at bounding box center [673, 321] width 1195 height 44
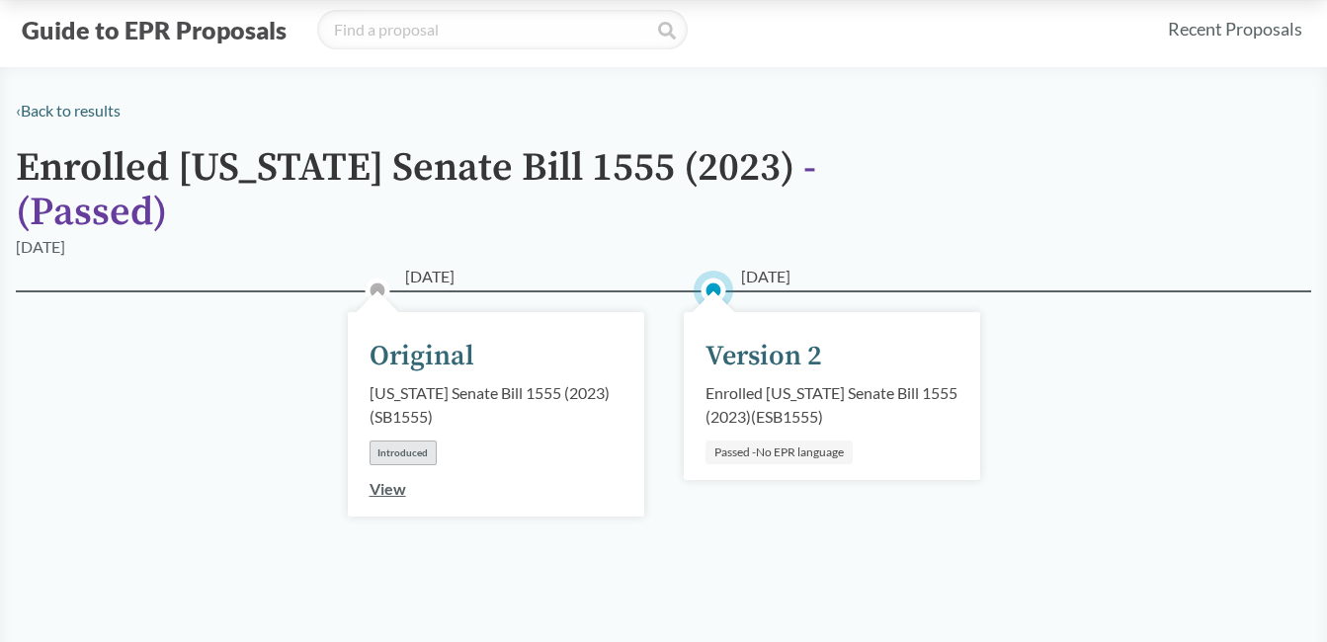
scroll to position [0, 0]
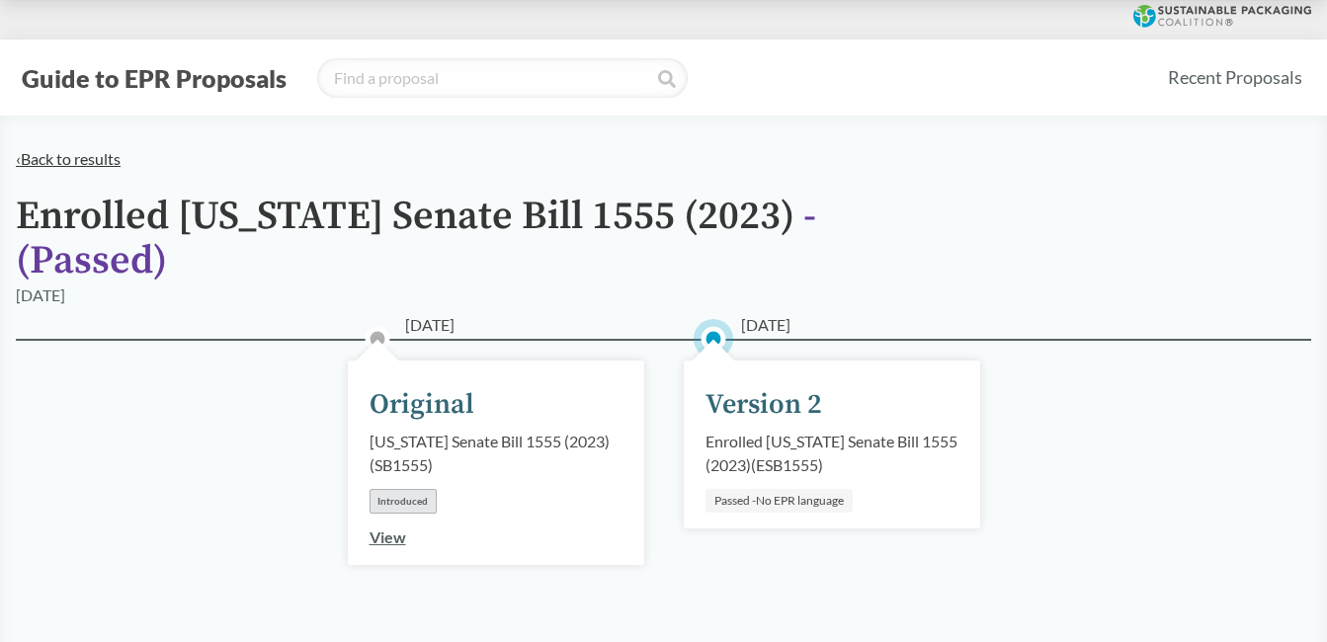
click at [50, 163] on link "‹ Back to results" at bounding box center [68, 158] width 105 height 19
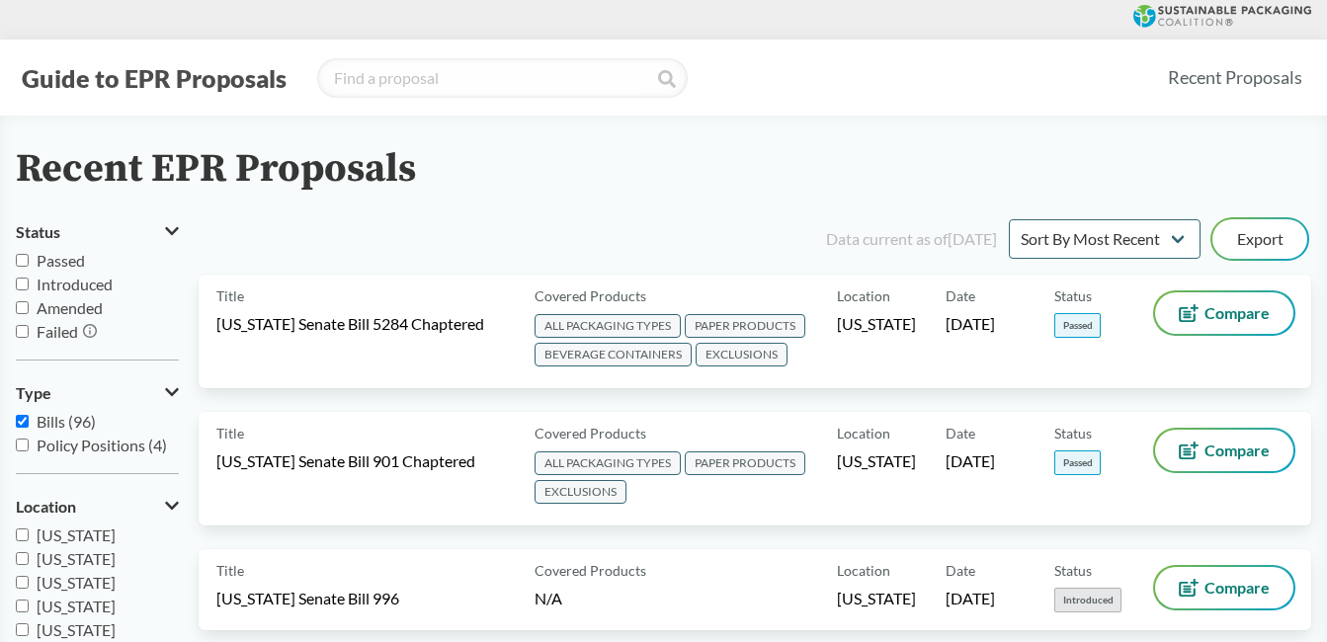
click at [25, 263] on input "Passed" at bounding box center [22, 260] width 13 height 13
checkbox input "true"
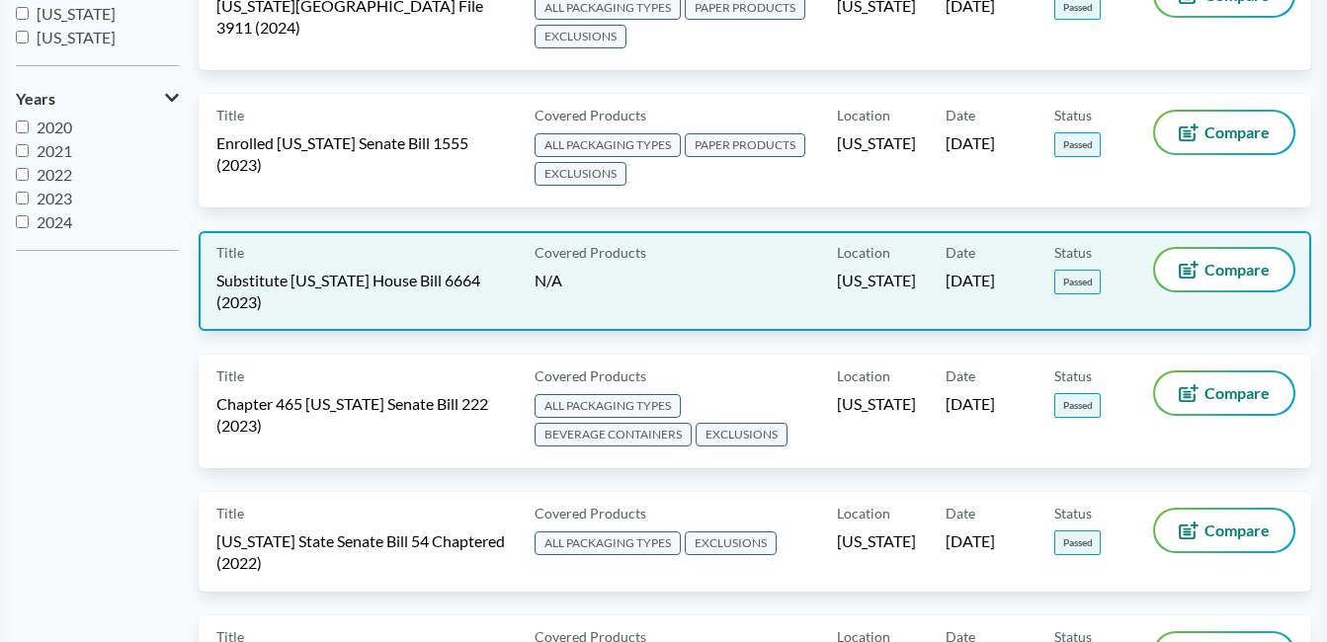
scroll to position [494, 0]
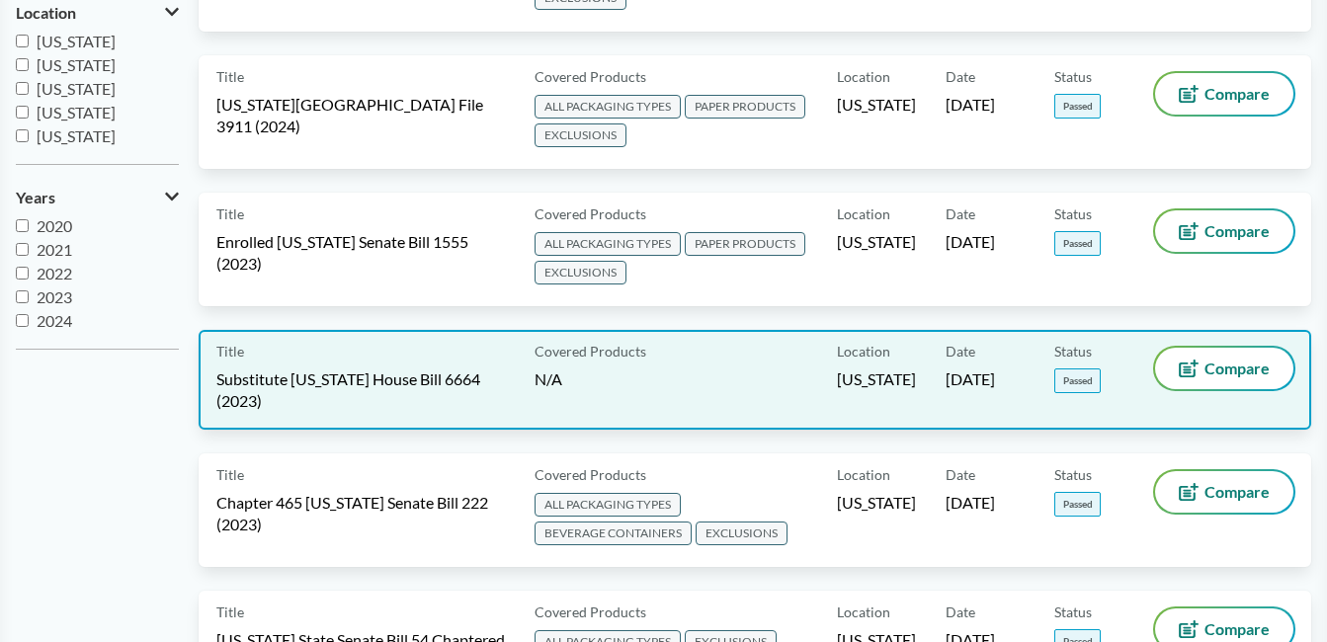
click at [338, 418] on div "Title Substitute [US_STATE] House Bill 6664 (2023) Covered Products N/A Locatio…" at bounding box center [755, 380] width 1112 height 100
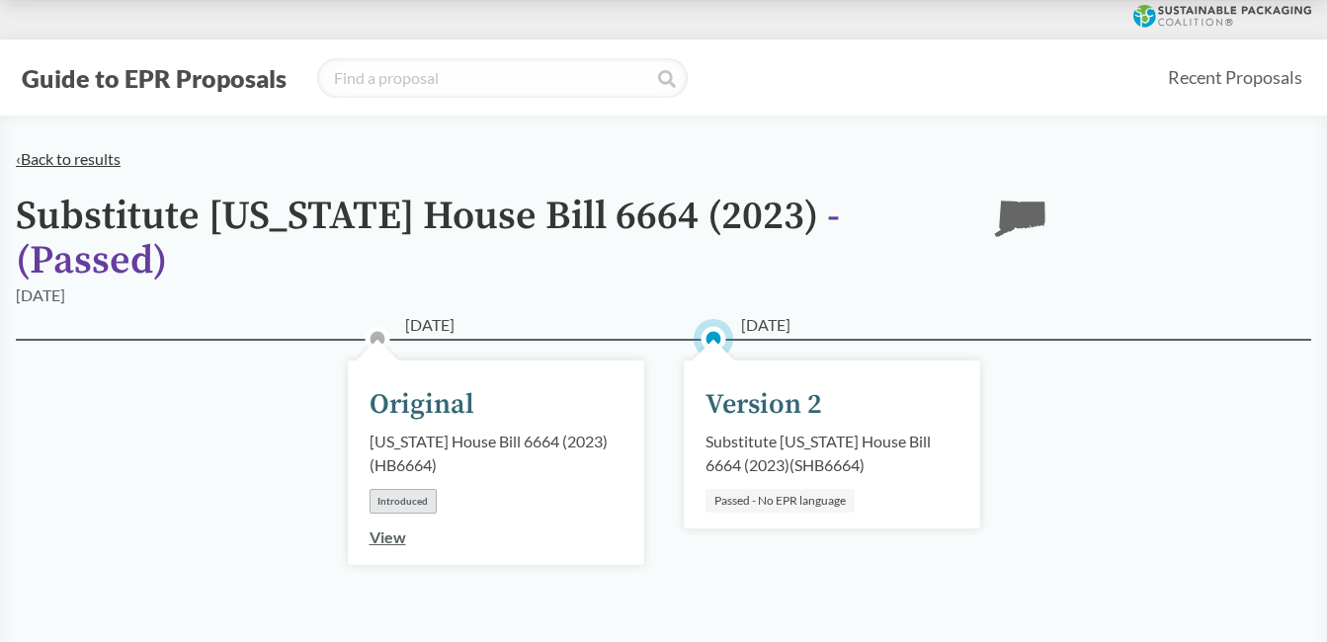
click at [67, 155] on link "‹ Back to results" at bounding box center [68, 158] width 105 height 19
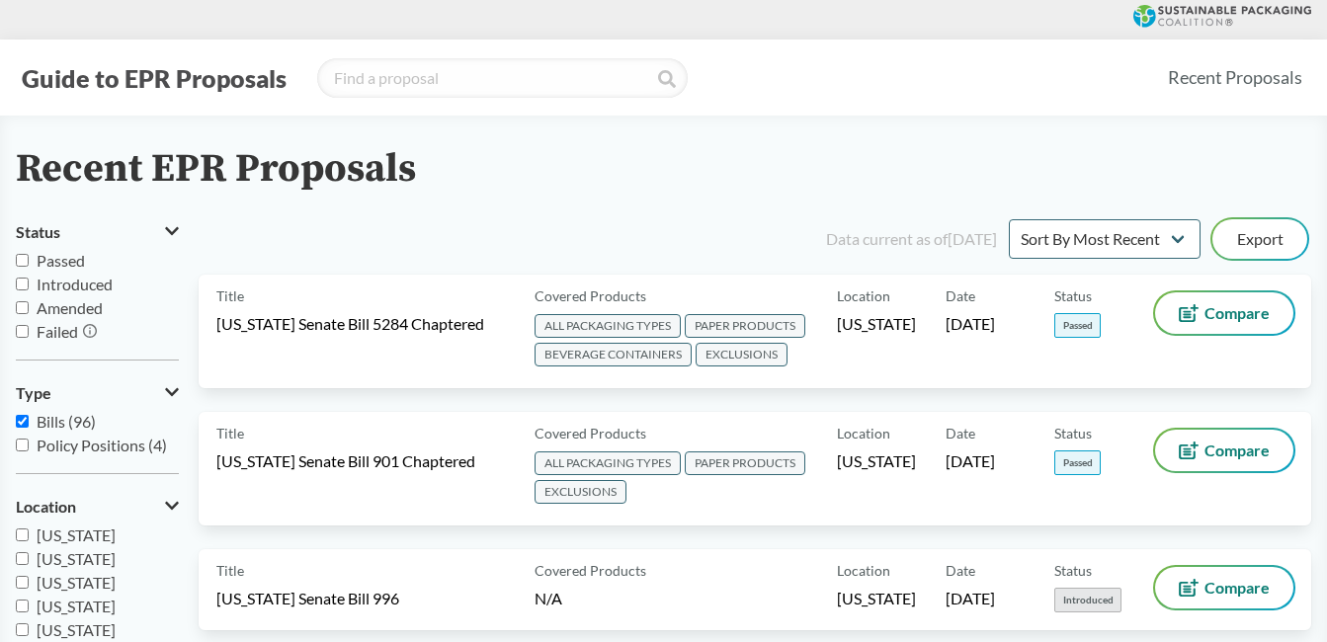
click at [23, 263] on input "Passed" at bounding box center [22, 260] width 13 height 13
checkbox input "true"
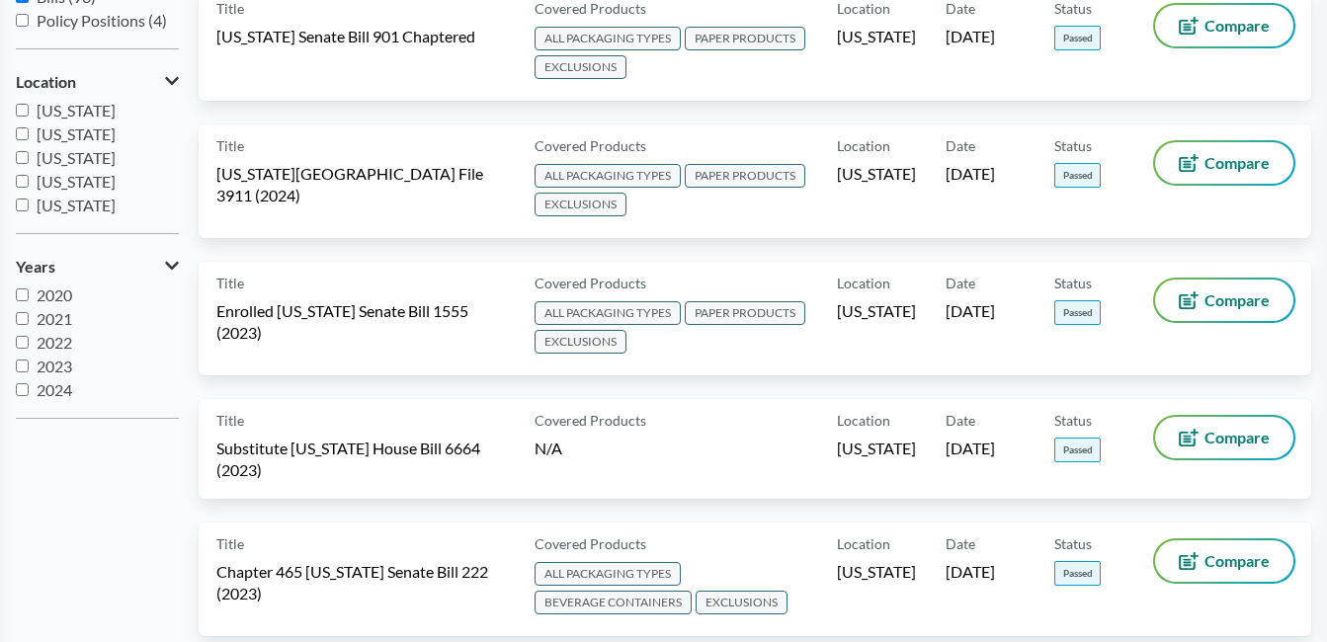
scroll to position [395, 0]
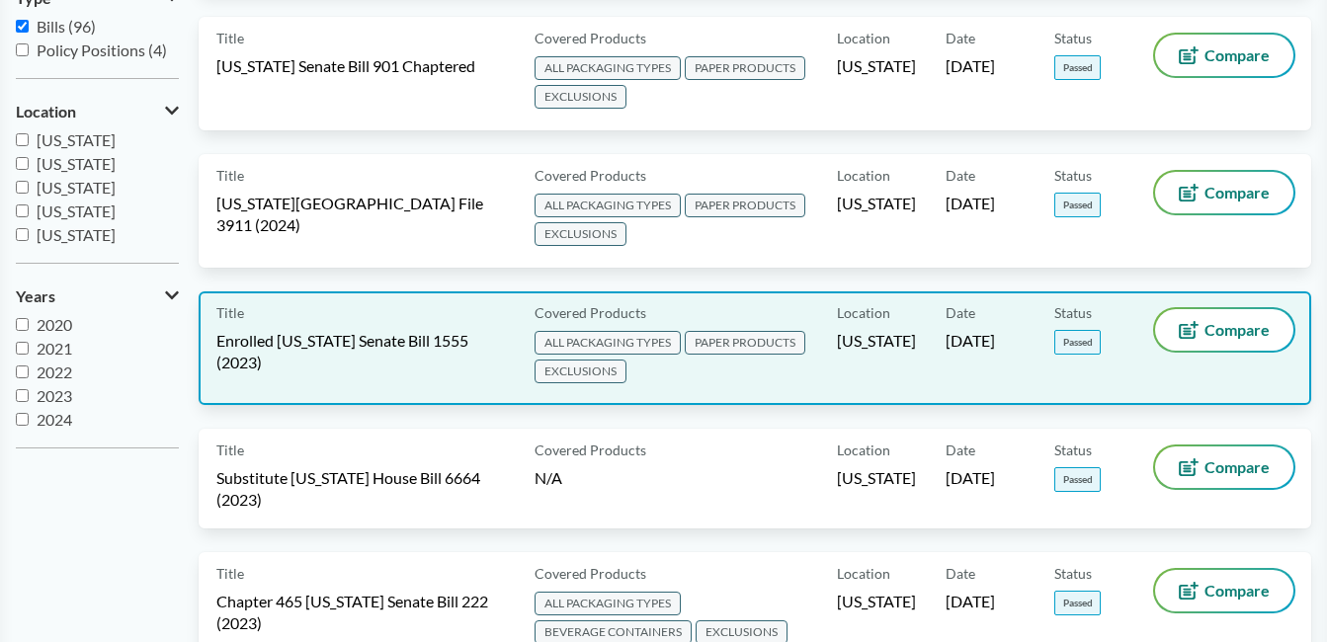
click at [388, 355] on div "Title Enrolled [US_STATE] Senate Bill 1555 (2023)" at bounding box center [371, 348] width 310 height 78
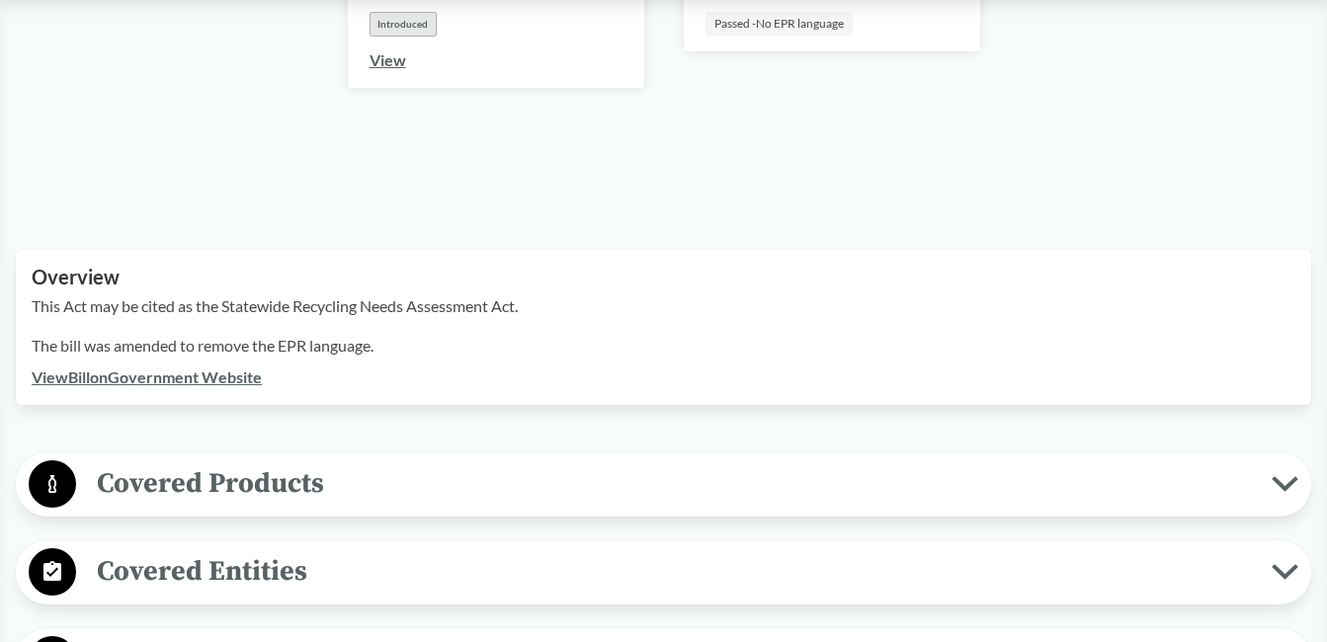
scroll to position [494, 0]
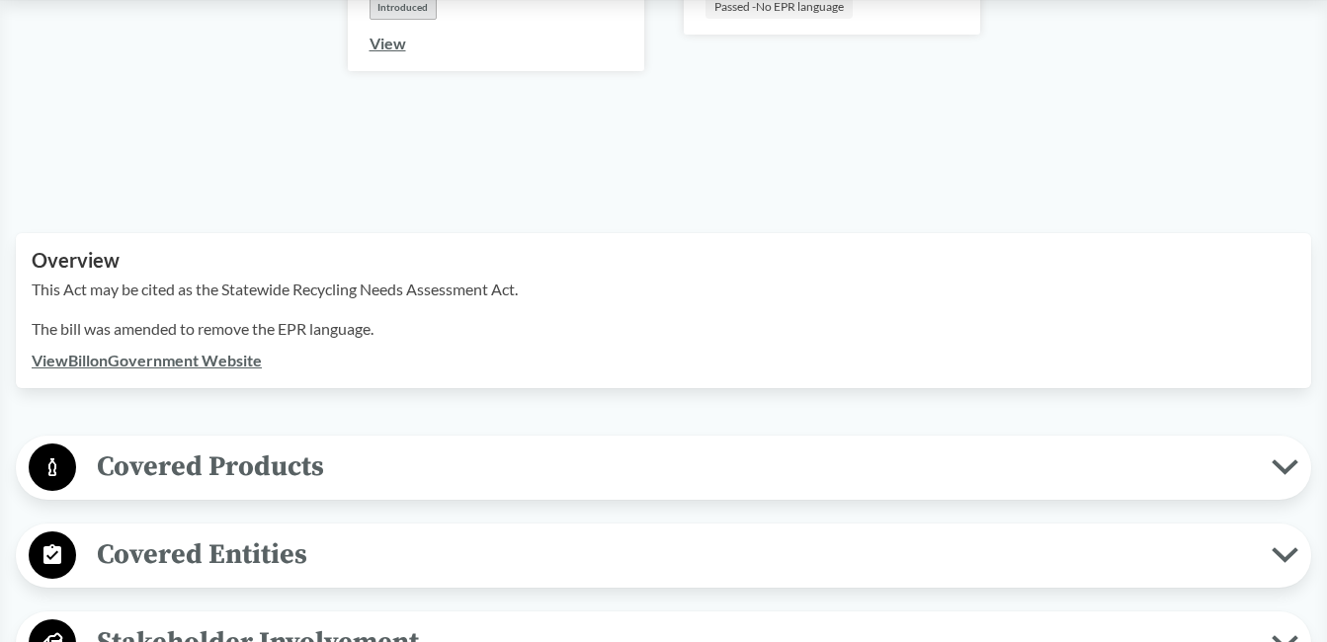
click at [482, 447] on span "Covered Products" at bounding box center [673, 467] width 1195 height 44
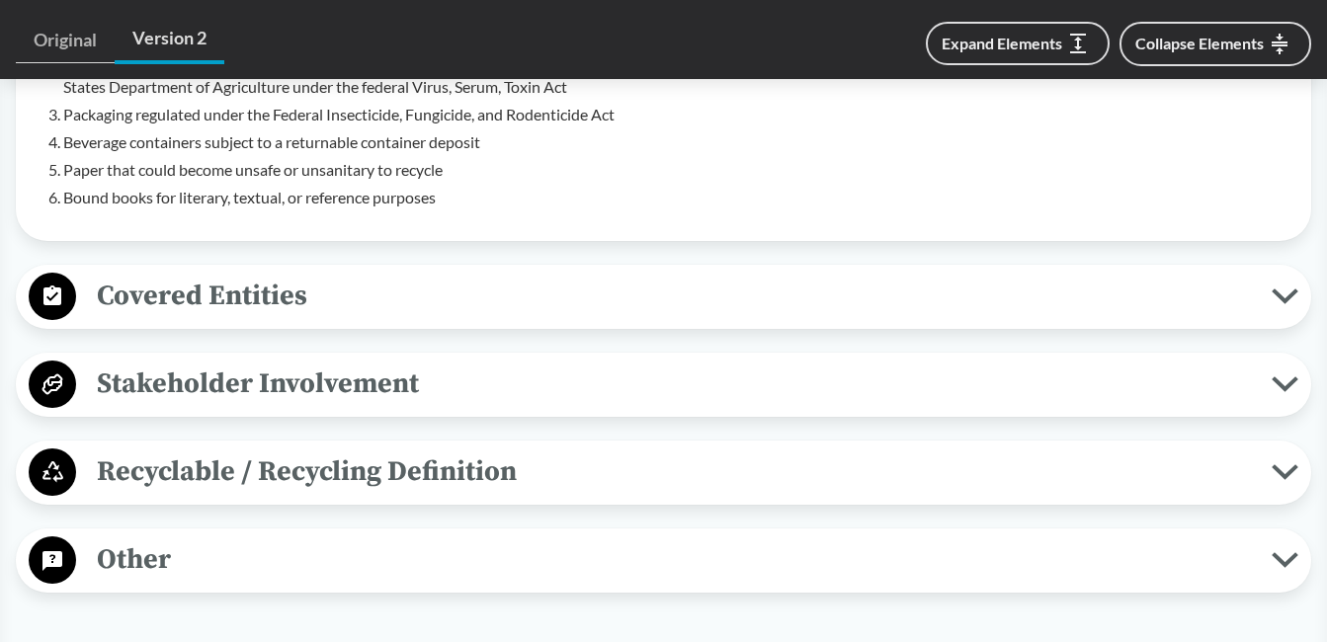
scroll to position [1383, 0]
click at [510, 449] on span "Recyclable / Recycling Definition" at bounding box center [673, 471] width 1195 height 44
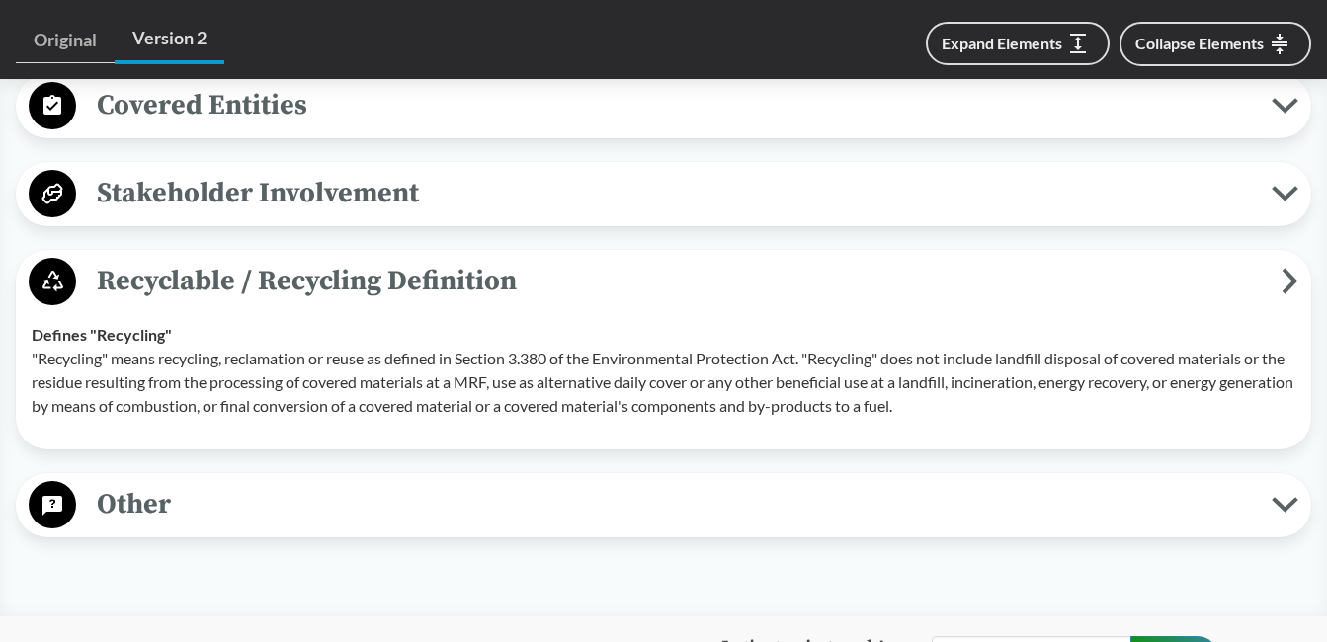
scroll to position [1581, 0]
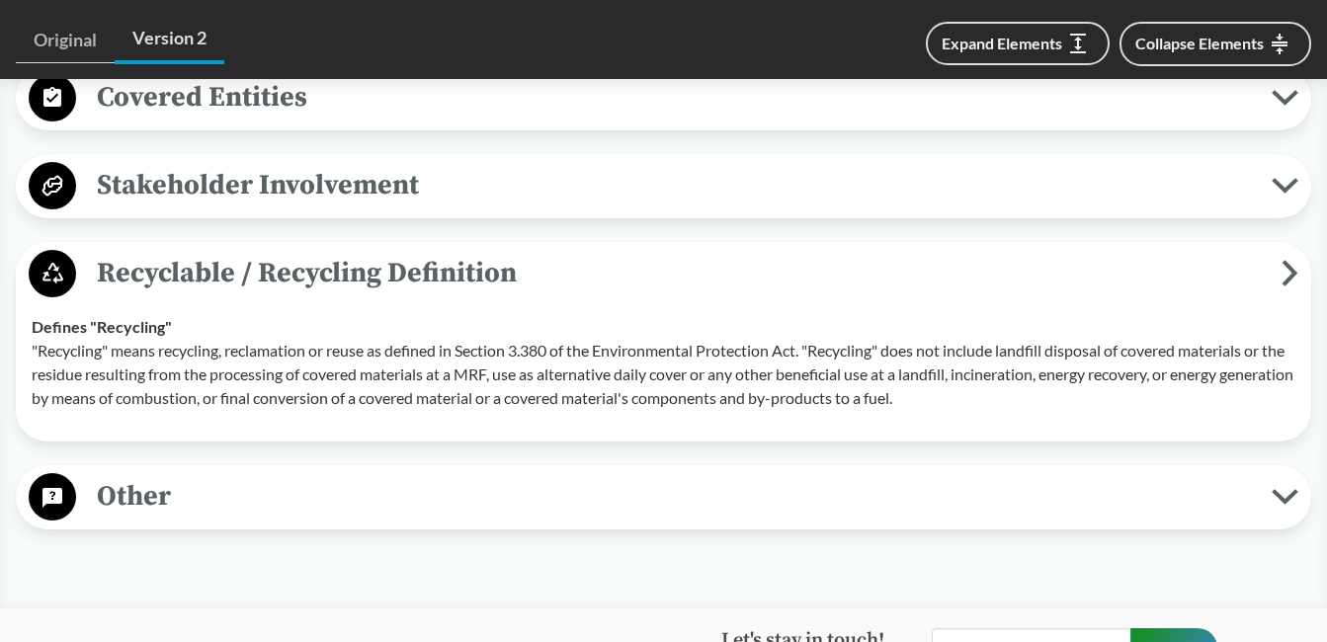
click at [492, 474] on span "Other" at bounding box center [673, 496] width 1195 height 44
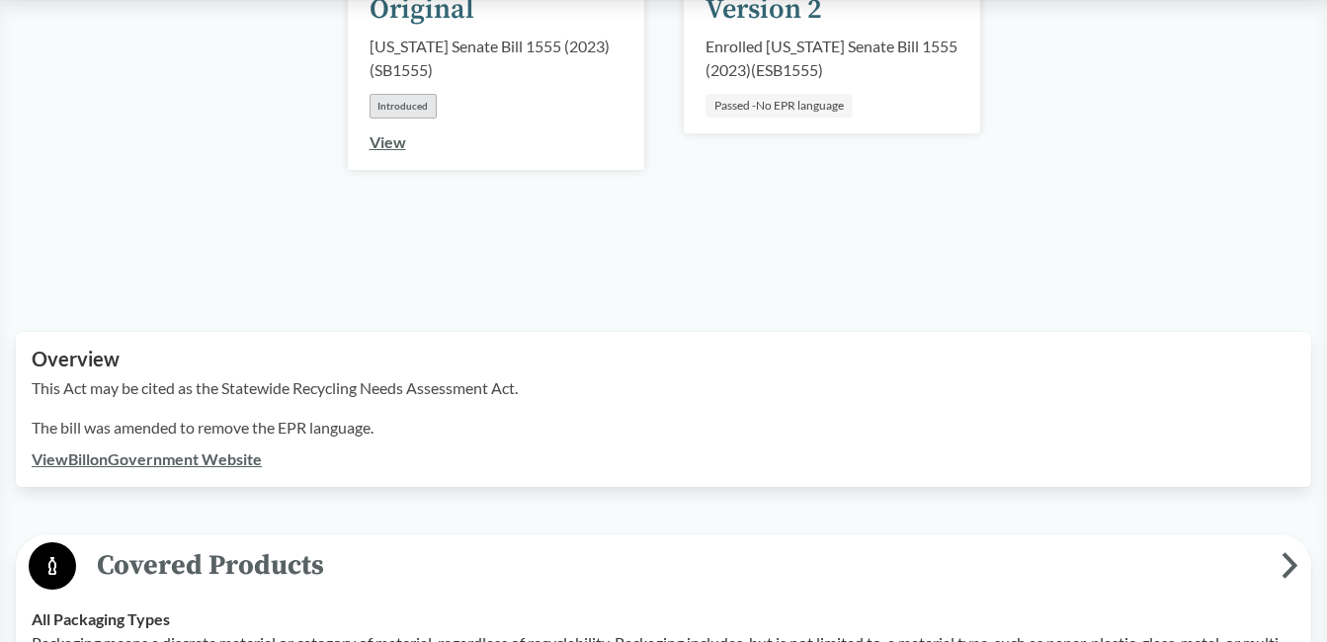
scroll to position [0, 0]
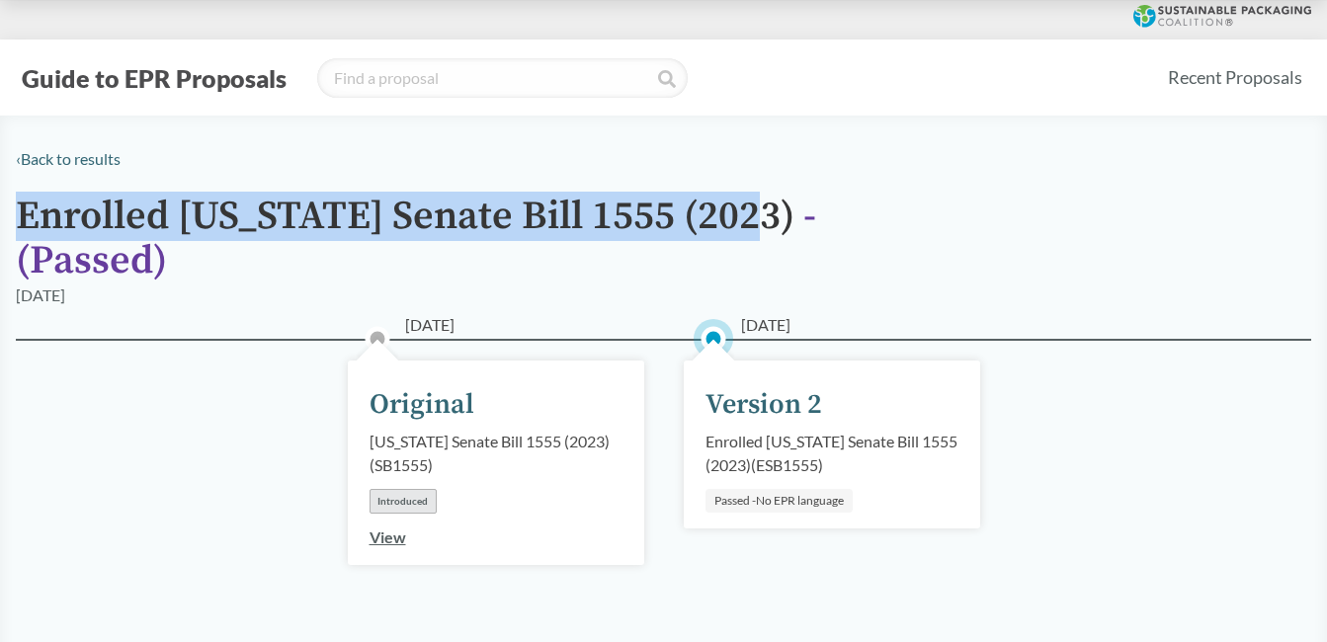
drag, startPoint x: 0, startPoint y: 205, endPoint x: 718, endPoint y: 228, distance: 718.7
copy h1 "Enrolled [US_STATE] Senate Bill 1555 (2023)"
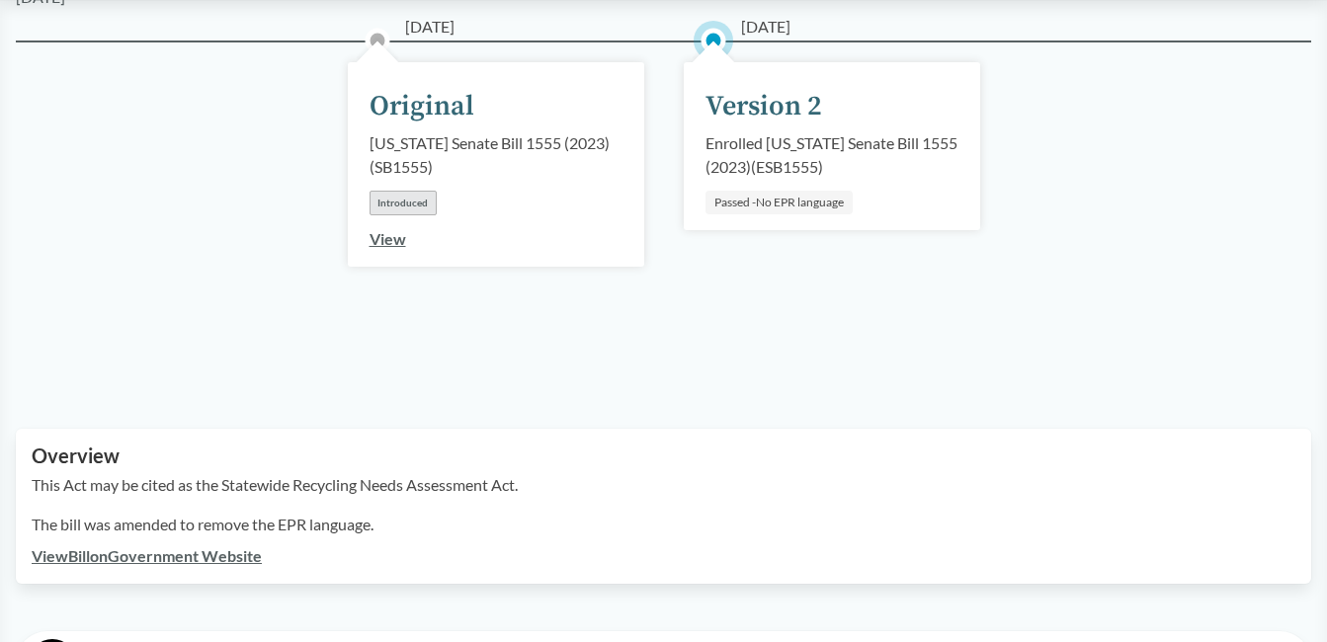
scroll to position [395, 0]
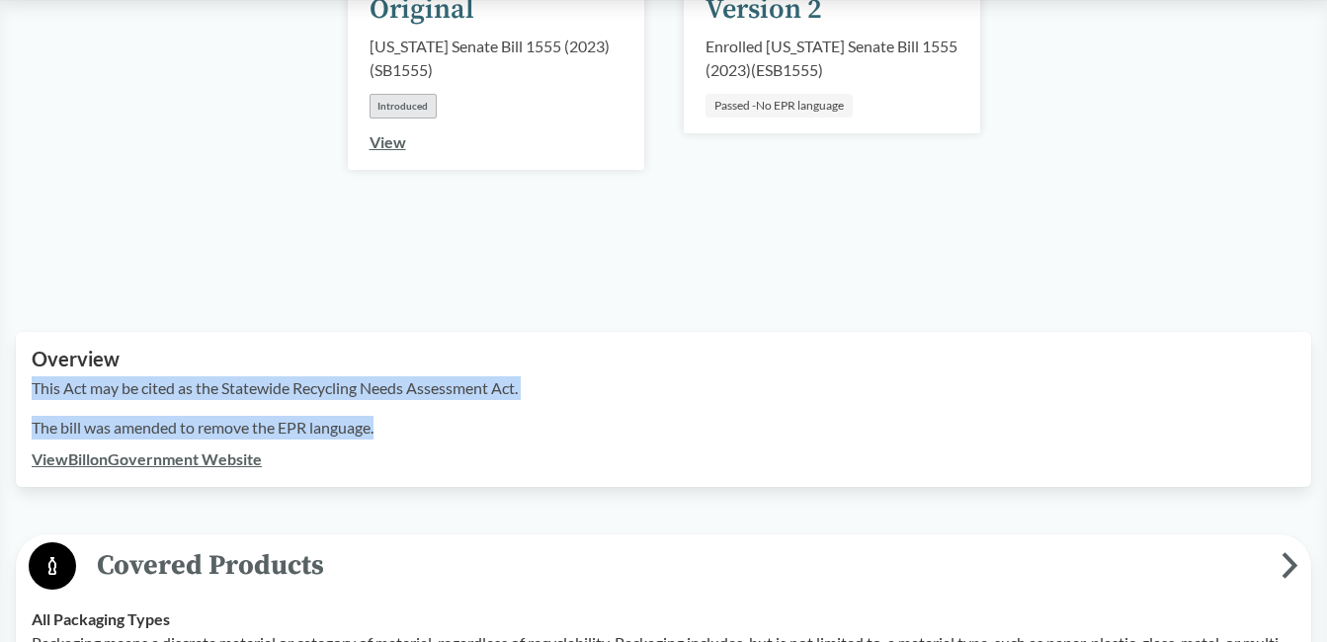
drag, startPoint x: 342, startPoint y: 400, endPoint x: 21, endPoint y: 370, distance: 322.5
click at [21, 370] on div "Overview This Act may be cited as the Statewide Recycling Needs Assessment Act.…" at bounding box center [663, 409] width 1295 height 155
copy div "This Act may be cited as the Statewide Recycling Needs Assessment Act. The bill…"
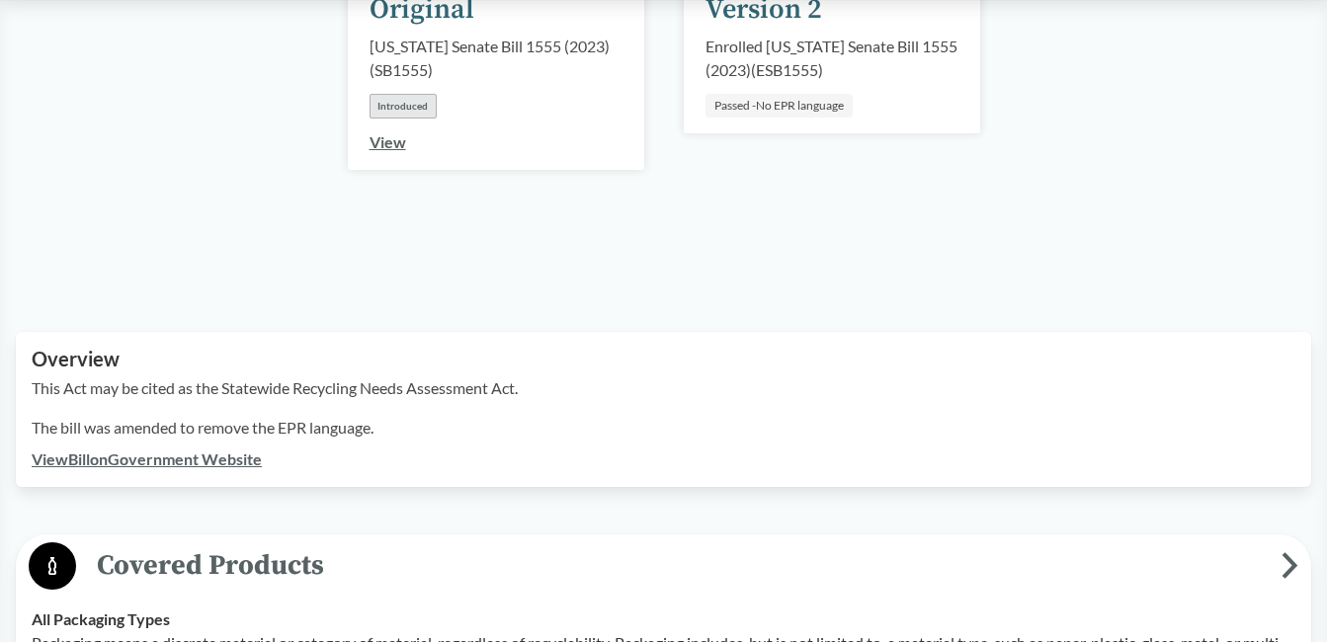
click at [561, 236] on div "[DATE] Original [US_STATE] Senate Bill 1555 (2023) ( SB1555 ) Introduced View […" at bounding box center [663, 114] width 1295 height 341
drag, startPoint x: 253, startPoint y: 243, endPoint x: 207, endPoint y: 312, distance: 82.8
click at [253, 243] on div "[DATE] Original [US_STATE] Senate Bill 1555 (2023) ( SB1555 ) Introduced View […" at bounding box center [663, 114] width 1295 height 341
